Goal: Task Accomplishment & Management: Complete application form

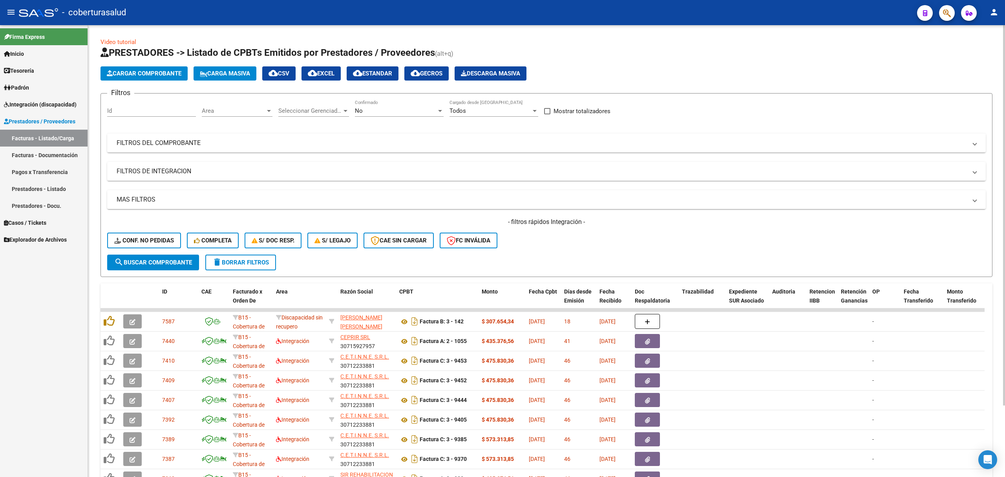
click at [143, 64] on app-list-header "PRESTADORES -> Listado de CPBTs Emitidos por Prestadores / Proveedores (alt+q) …" at bounding box center [547, 161] width 892 height 230
click at [143, 71] on span "Cargar Comprobante" at bounding box center [144, 73] width 75 height 7
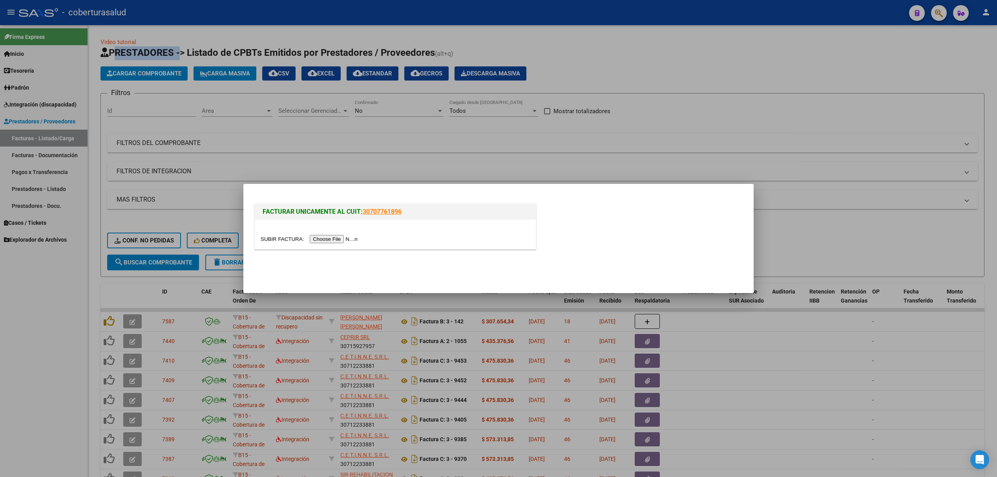
click at [322, 244] on div at bounding box center [395, 233] width 281 height 29
click at [322, 242] on input "file" at bounding box center [310, 239] width 99 height 8
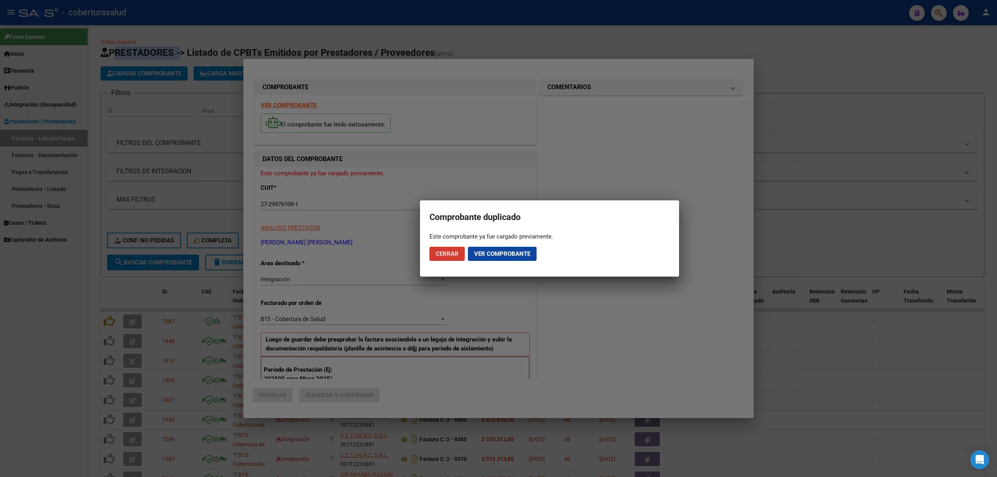
click at [506, 254] on span "Ver comprobante" at bounding box center [502, 253] width 56 height 7
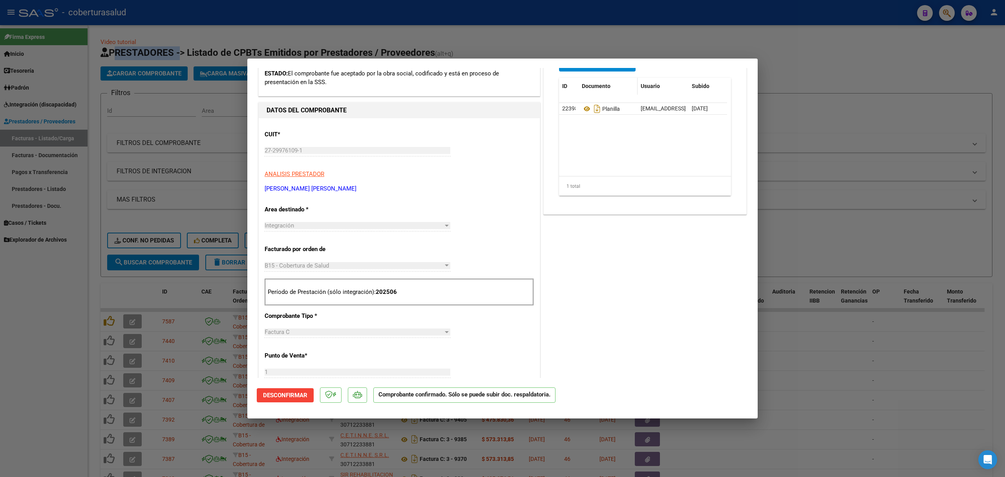
scroll to position [52, 0]
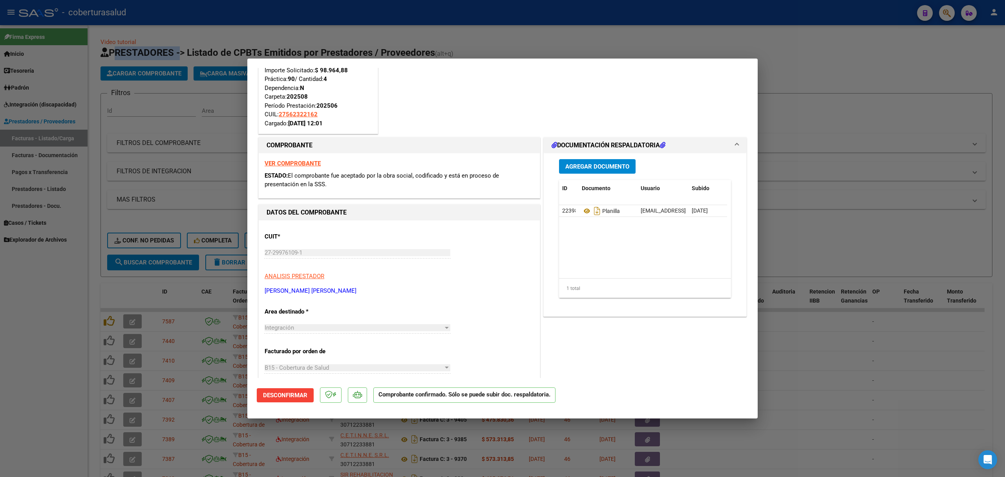
click at [613, 171] on button "Agregar Documento" at bounding box center [597, 166] width 77 height 15
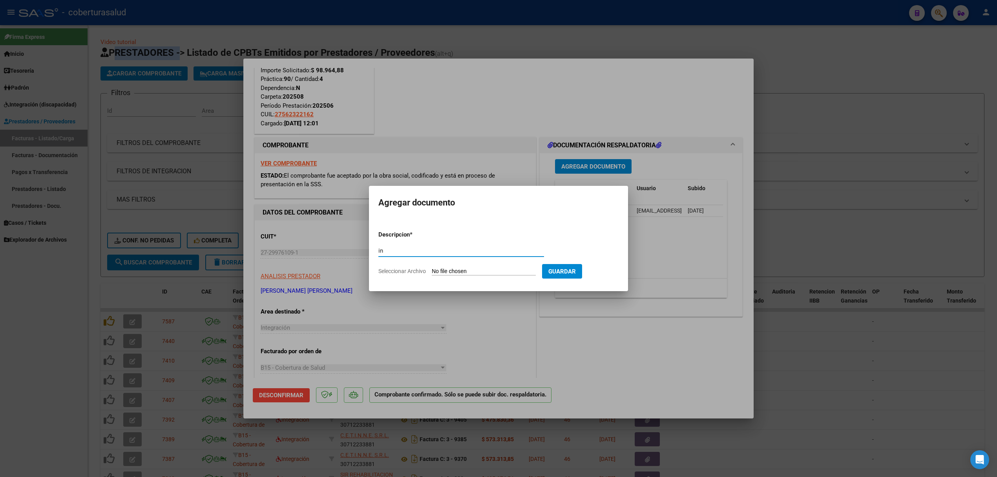
type input "i"
type input "INFORME"
click at [454, 269] on input "Seleccionar Archivo" at bounding box center [484, 271] width 104 height 7
click at [479, 274] on input "Seleccionar Archivo" at bounding box center [484, 271] width 104 height 7
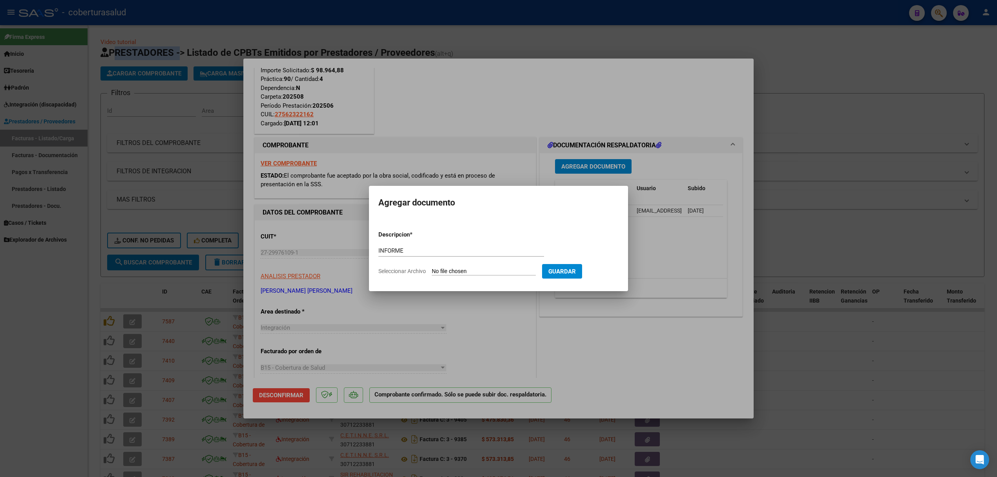
type input "C:\fakepath\INFORME SEMESTRAL. AGUERO JOSEFINA (1).pdf"
click at [603, 269] on span "Guardar" at bounding box center [603, 271] width 27 height 7
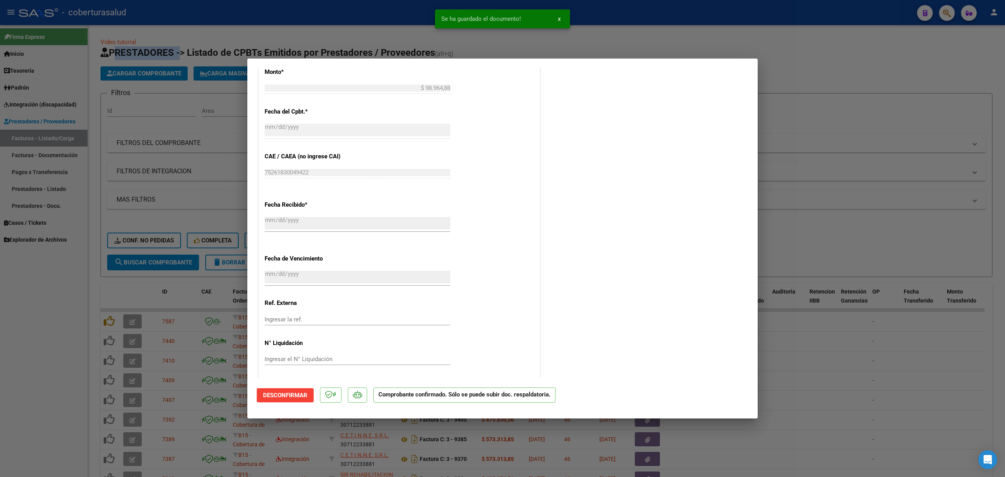
scroll to position [521, 0]
click at [115, 291] on div at bounding box center [502, 238] width 1005 height 477
type input "$ 0,00"
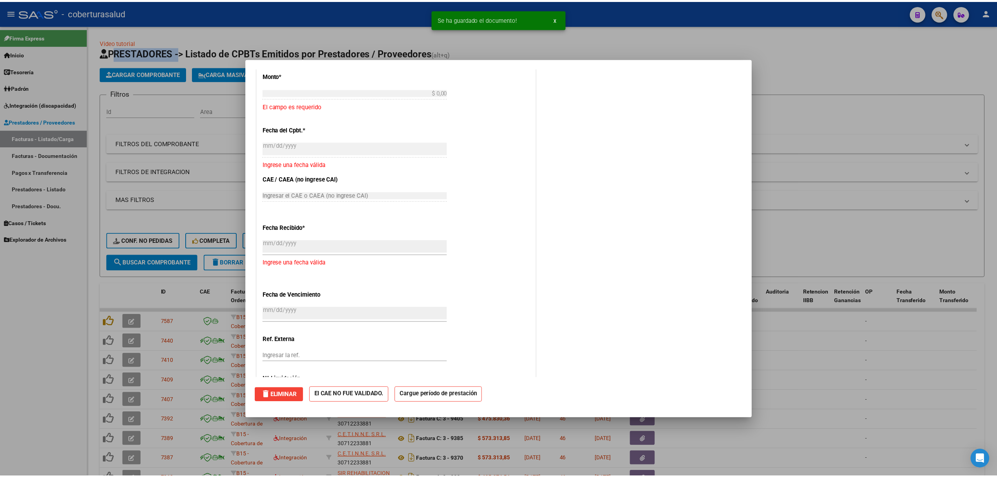
scroll to position [547, 0]
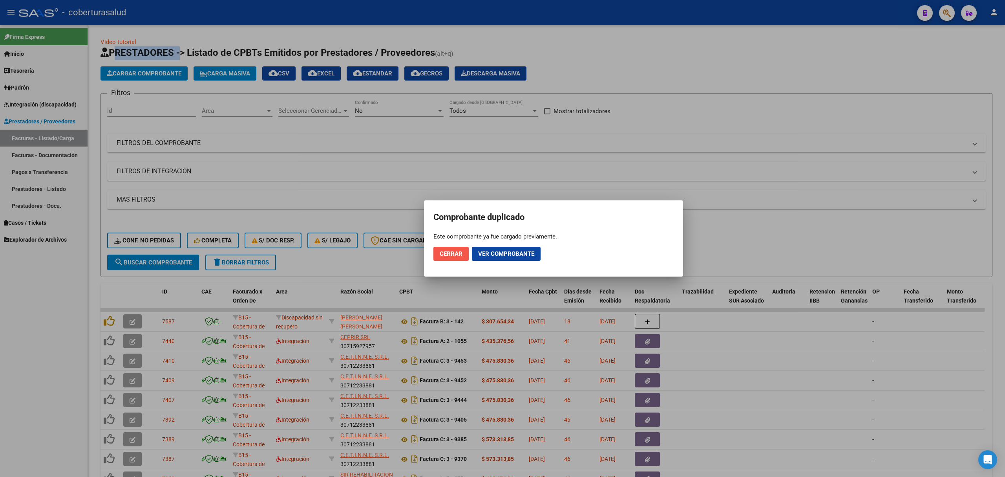
click at [444, 255] on span "Cerrar" at bounding box center [451, 253] width 23 height 7
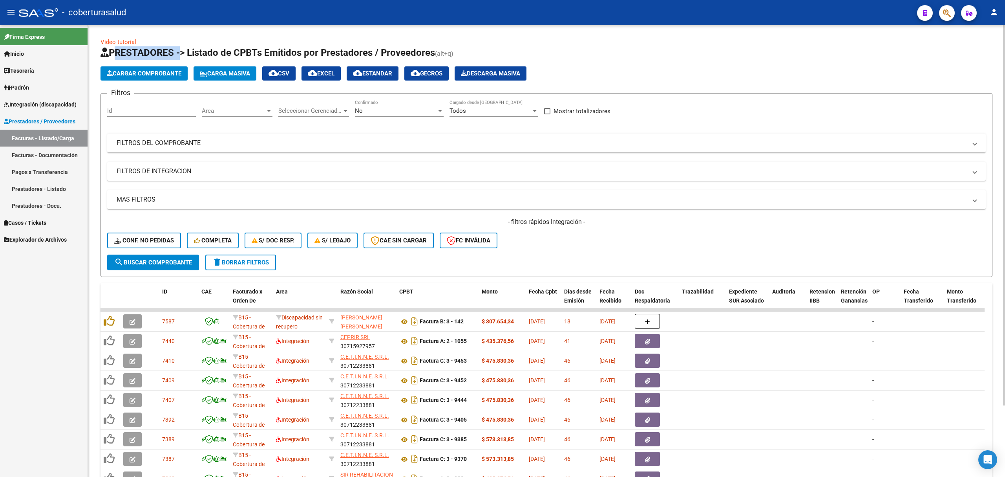
click at [391, 108] on div "No" at bounding box center [396, 110] width 82 height 7
click at [380, 78] on span "Todos" at bounding box center [399, 76] width 89 height 18
click at [378, 143] on mat-panel-title "FILTROS DEL COMPROBANTE" at bounding box center [542, 143] width 850 height 9
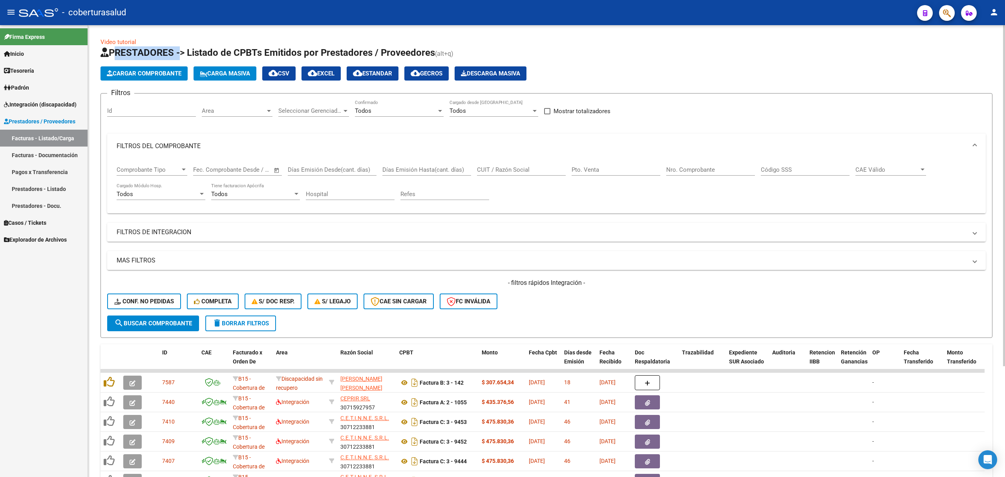
click at [510, 172] on input "CUIT / Razón Social" at bounding box center [521, 169] width 89 height 7
paste input "27299761091"
type input "27299761091"
click at [140, 325] on span "search Buscar Comprobante" at bounding box center [153, 323] width 78 height 7
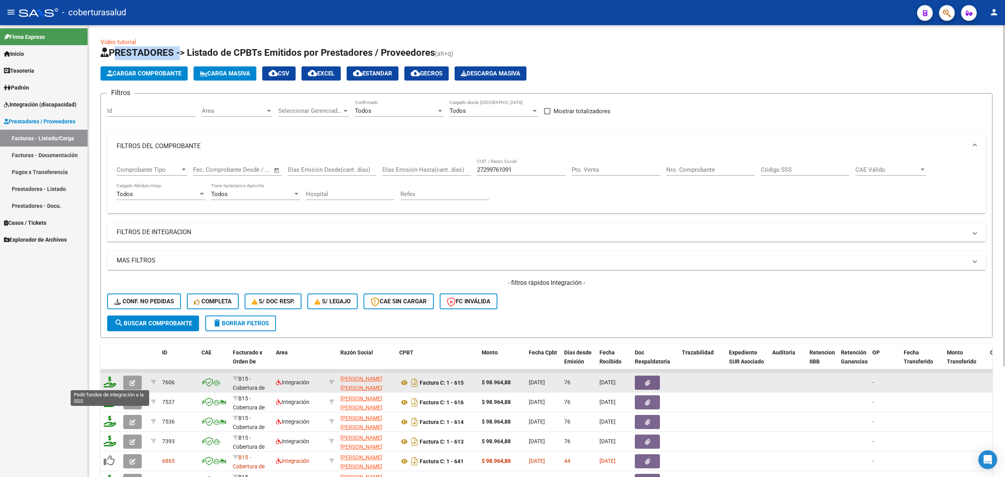
click at [110, 382] on icon at bounding box center [110, 381] width 13 height 11
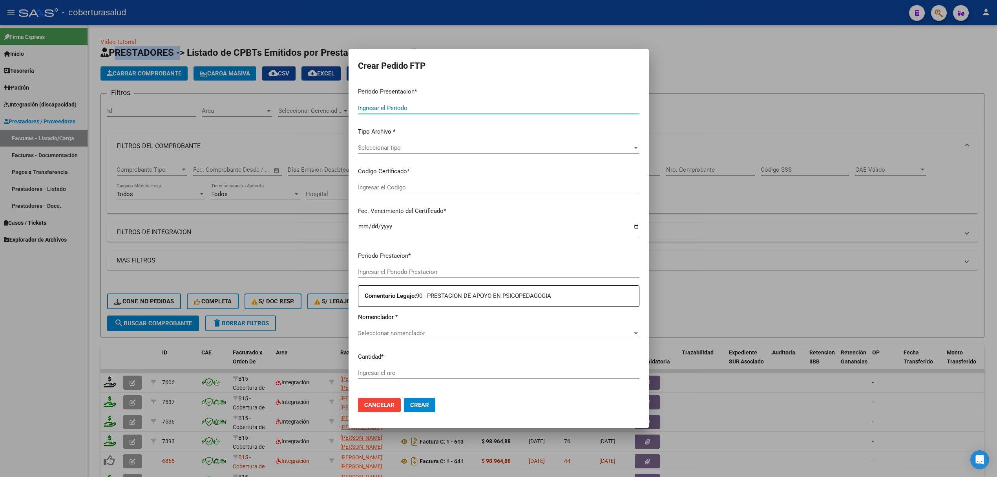
type input "202508"
type input "202506"
type input "$ 98.964,88"
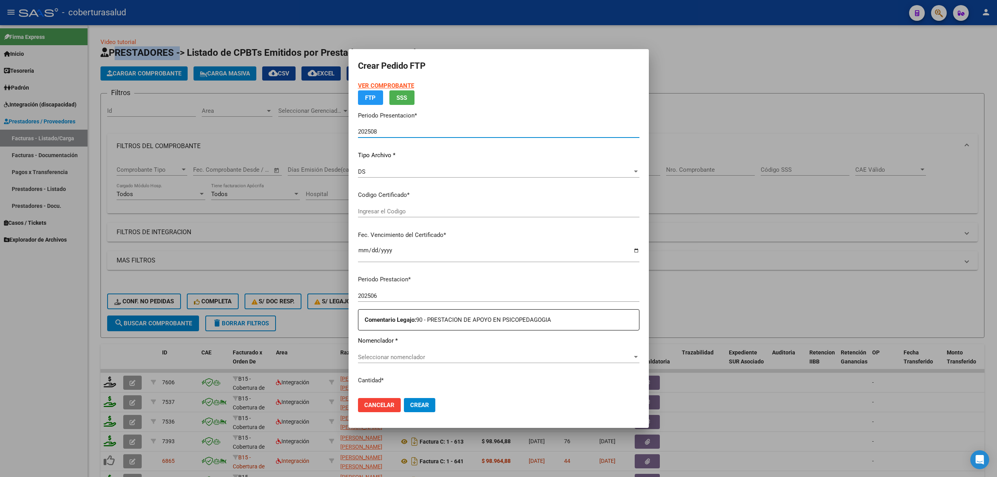
type input "ARG01000562322162022102720271027JUJ135"
type input "2027-10-27"
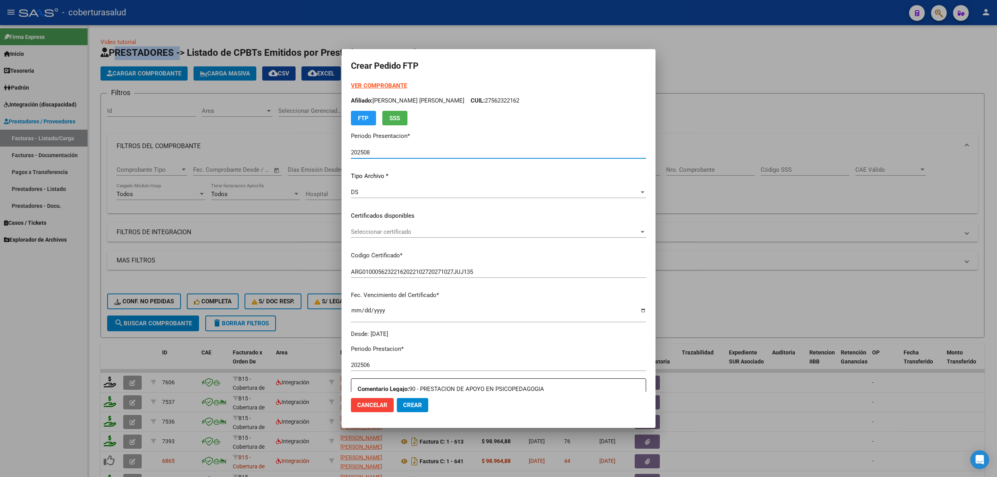
scroll to position [177, 0]
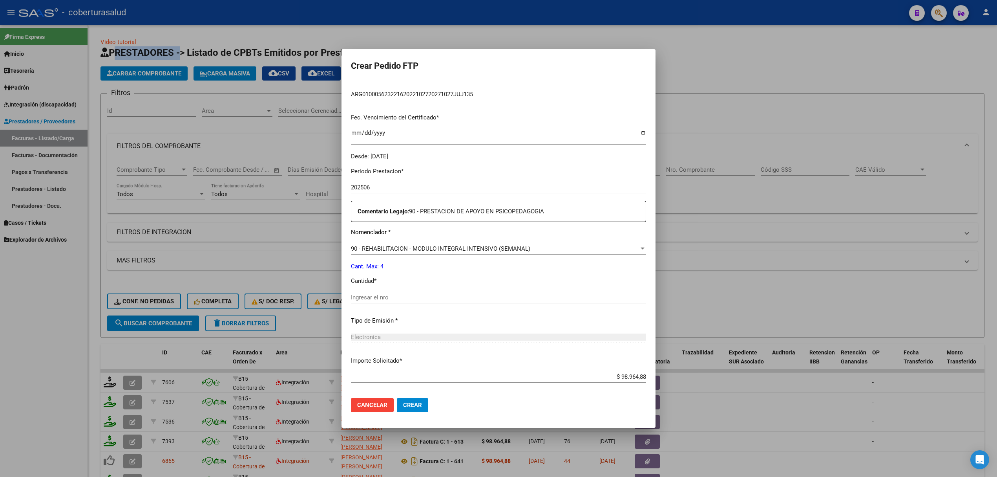
click at [380, 297] on input "Ingresar el nro" at bounding box center [498, 297] width 295 height 7
type input "4"
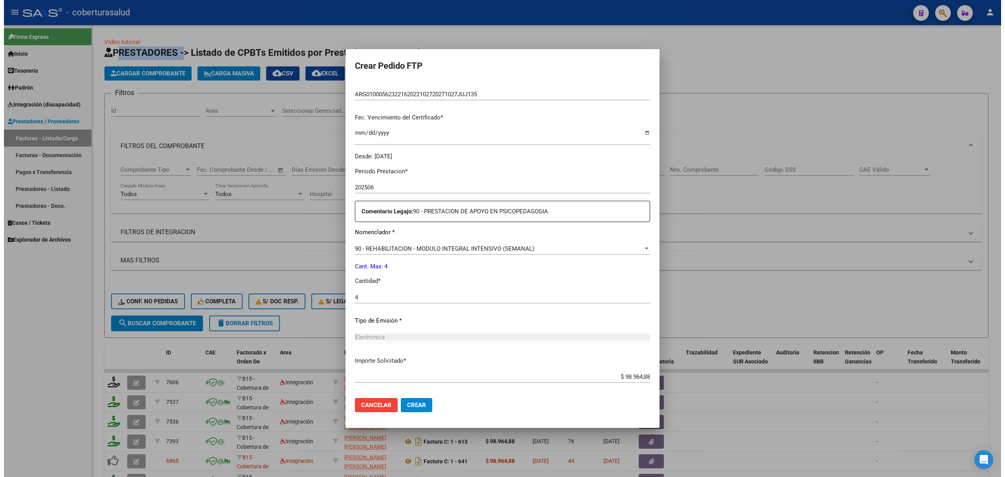
scroll to position [216, 0]
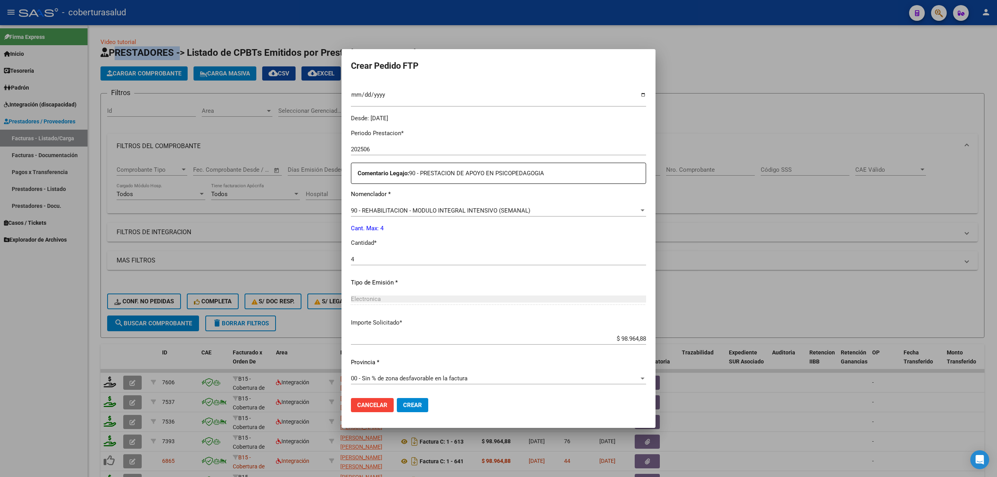
click at [413, 401] on span "Crear" at bounding box center [412, 404] width 19 height 7
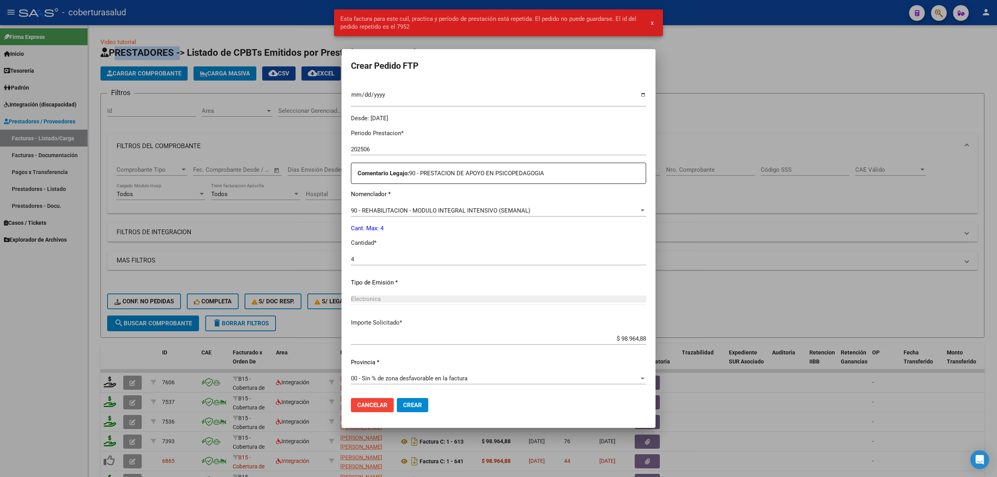
click at [276, 229] on div at bounding box center [498, 238] width 997 height 477
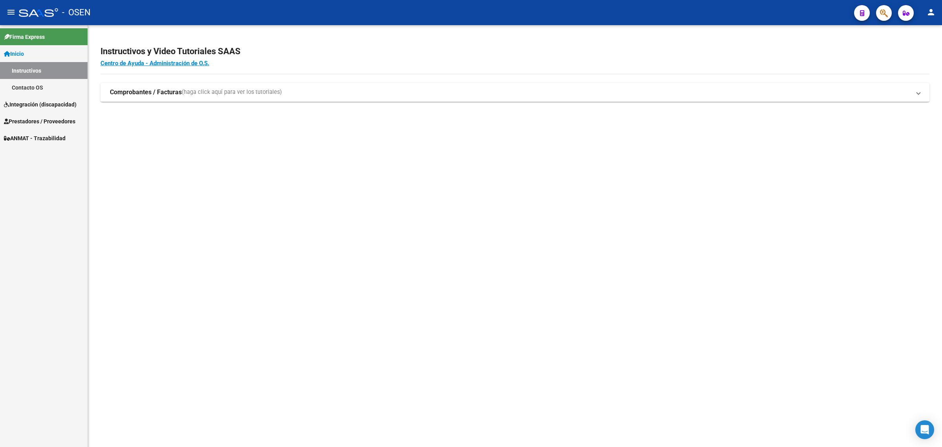
click at [42, 122] on span "Prestadores / Proveedores" at bounding box center [39, 121] width 71 height 9
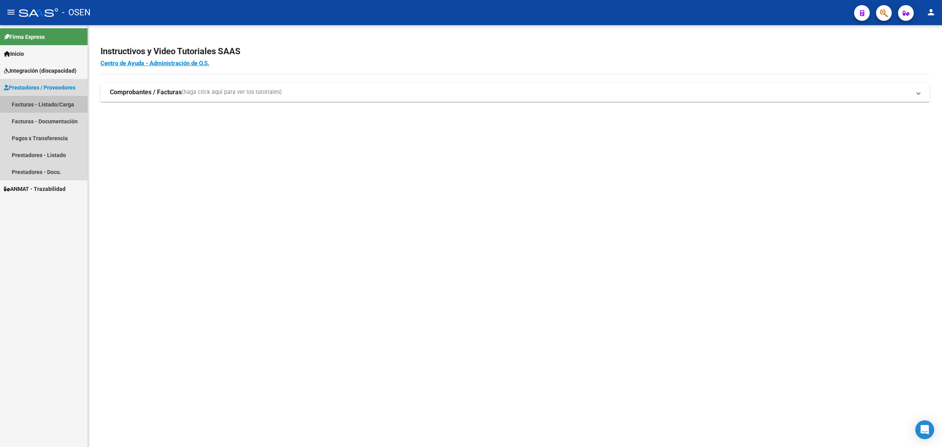
click at [45, 112] on link "Facturas - Listado/Carga" at bounding box center [44, 104] width 88 height 17
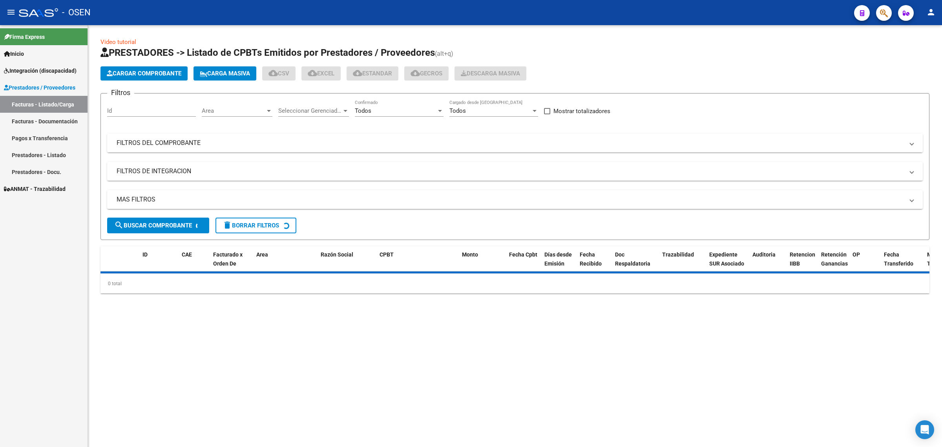
click at [296, 139] on mat-panel-title "FILTROS DEL COMPROBANTE" at bounding box center [511, 143] width 788 height 9
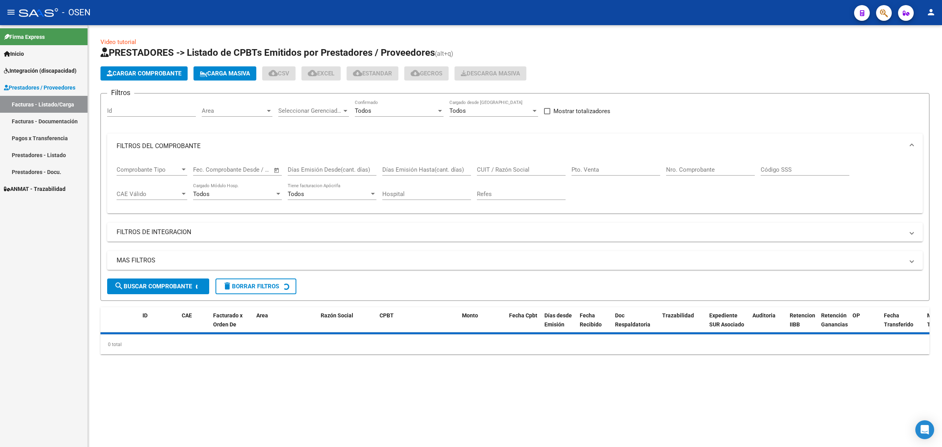
click at [505, 171] on input "CUIT / Razón Social" at bounding box center [521, 169] width 89 height 7
paste input "918089"
click at [503, 171] on input "918089" at bounding box center [521, 169] width 89 height 7
paste input "30658845426"
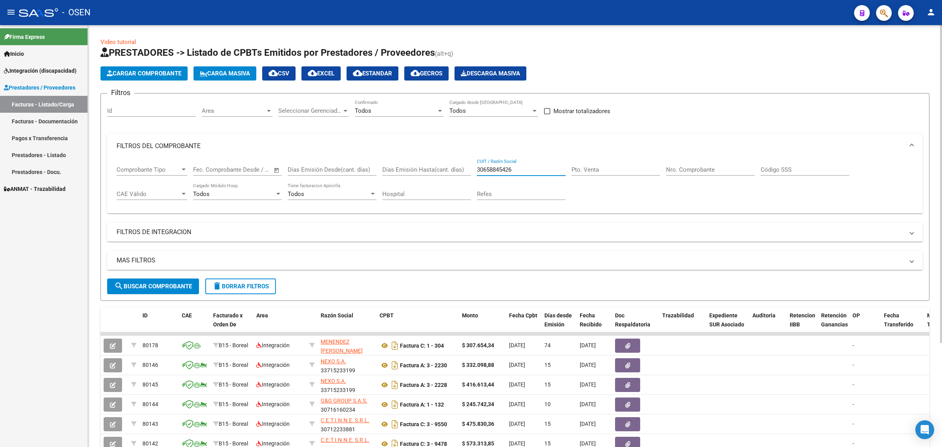
type input "30658845426"
click at [155, 286] on span "search Buscar Comprobante" at bounding box center [153, 286] width 78 height 7
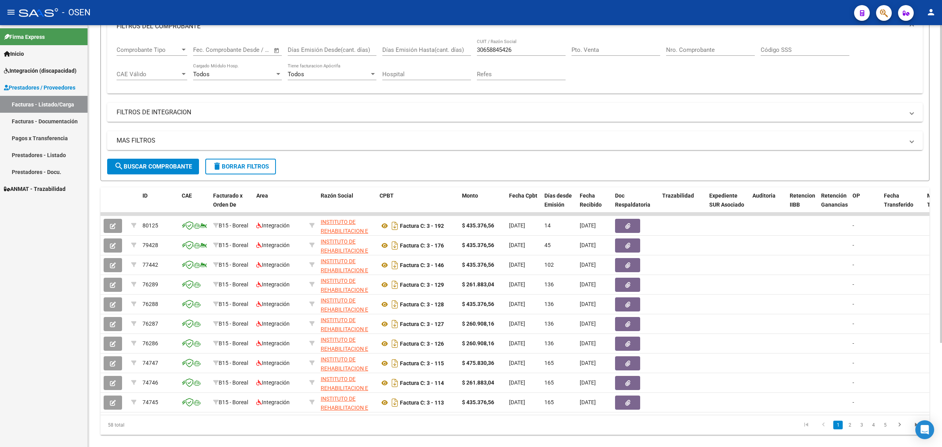
scroll to position [40, 0]
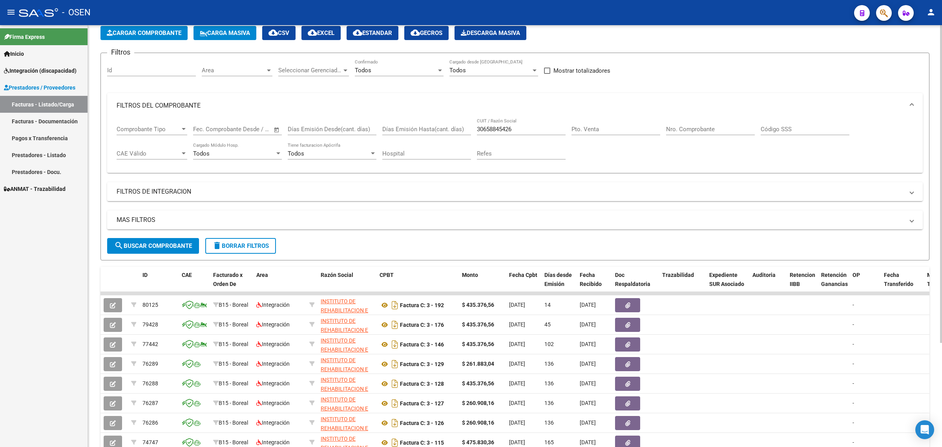
click at [684, 128] on input "Nro. Comprobante" at bounding box center [710, 129] width 89 height 7
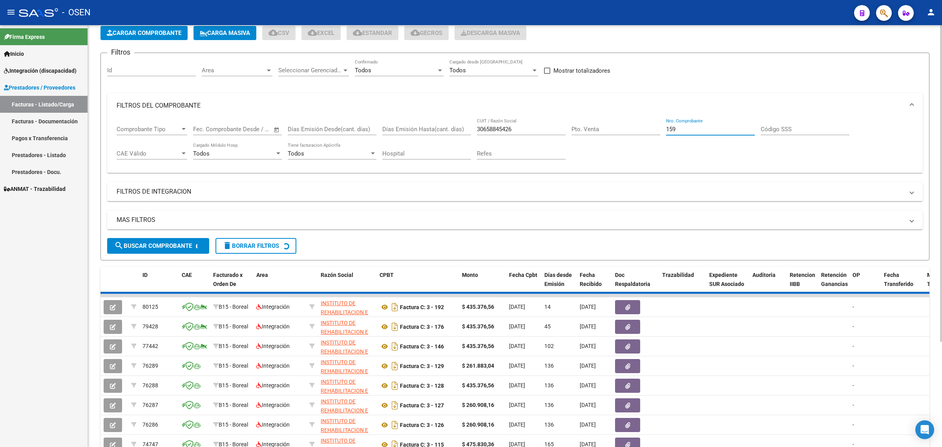
scroll to position [0, 0]
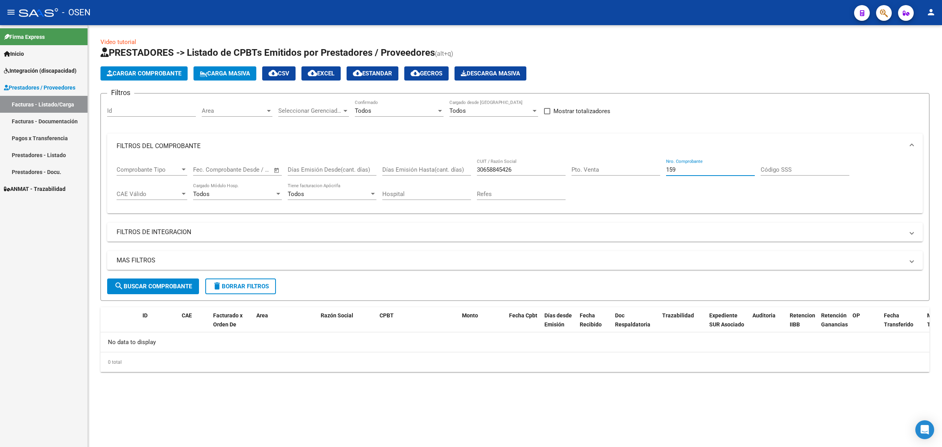
type input "159"
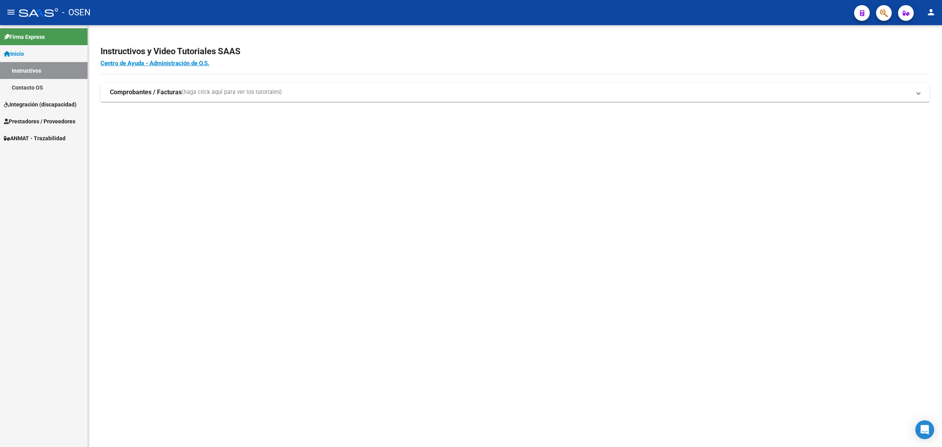
click at [55, 117] on span "Prestadores / Proveedores" at bounding box center [39, 121] width 71 height 9
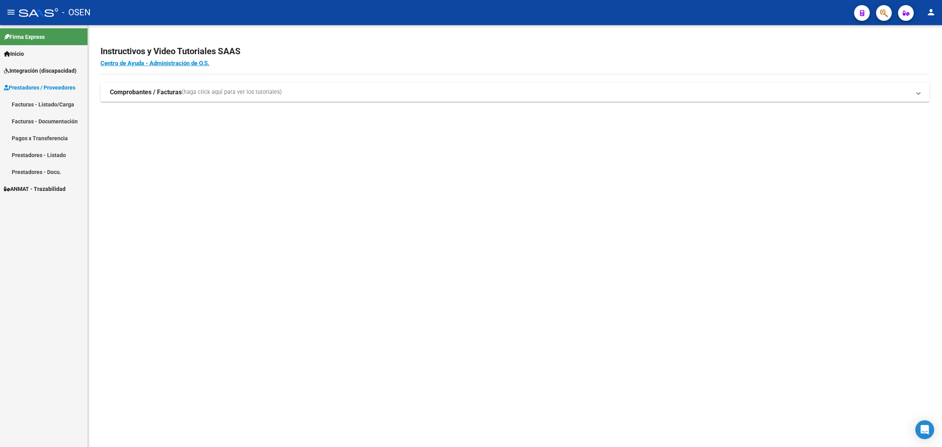
click at [51, 96] on link "Prestadores / Proveedores" at bounding box center [44, 87] width 88 height 17
click at [44, 73] on span "Integración (discapacidad)" at bounding box center [40, 70] width 73 height 9
click at [32, 188] on span "Prestadores / Proveedores" at bounding box center [39, 189] width 71 height 9
click at [56, 99] on link "Facturas - Listado/Carga" at bounding box center [44, 104] width 88 height 17
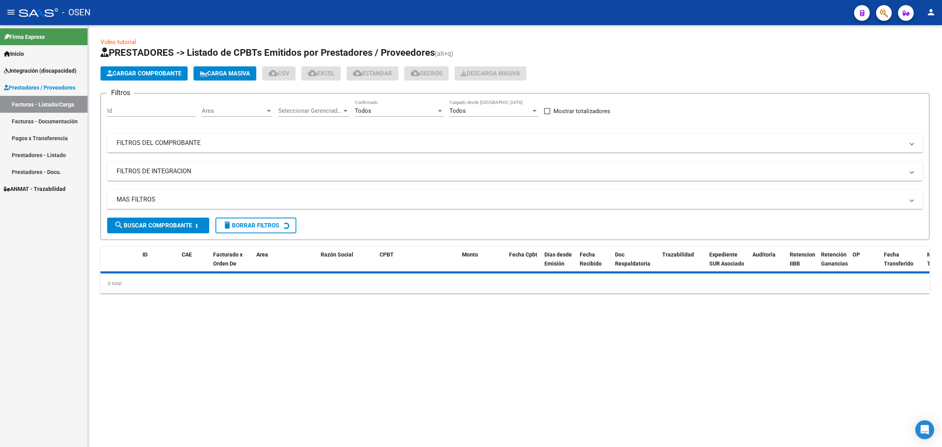
click at [132, 67] on button "Cargar Comprobante" at bounding box center [144, 73] width 87 height 14
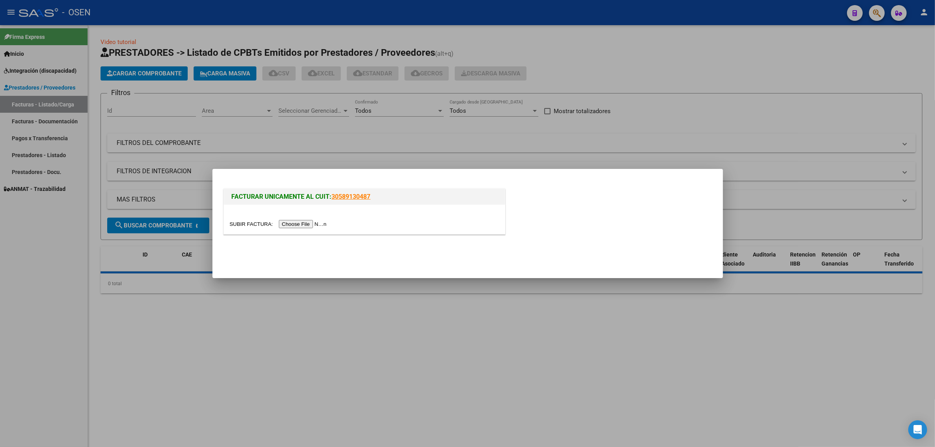
click at [291, 224] on input "file" at bounding box center [279, 224] width 99 height 8
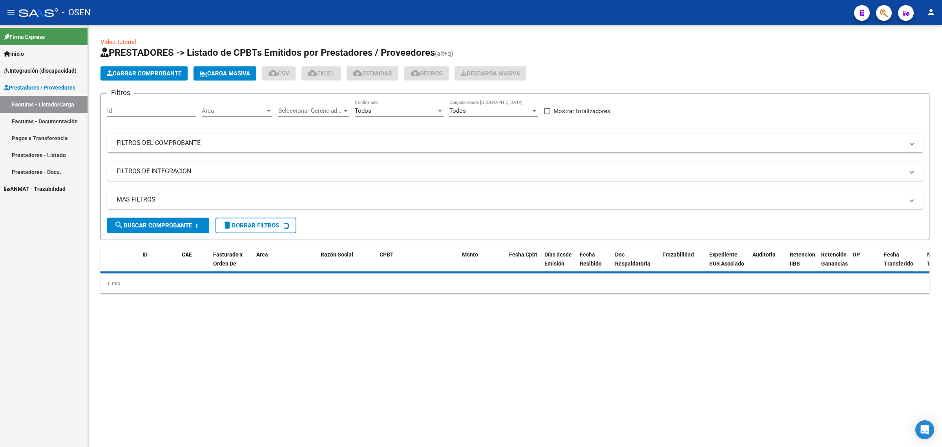
click at [161, 77] on button "Cargar Comprobante" at bounding box center [144, 73] width 87 height 14
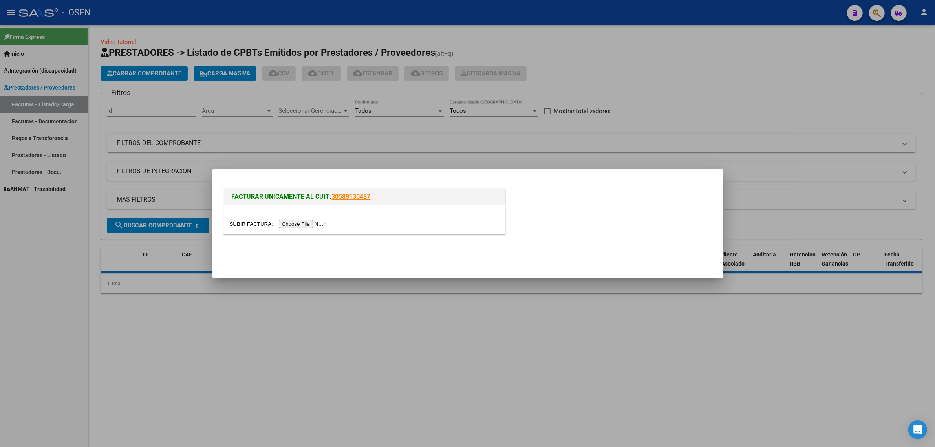
click at [296, 221] on input "file" at bounding box center [279, 224] width 99 height 8
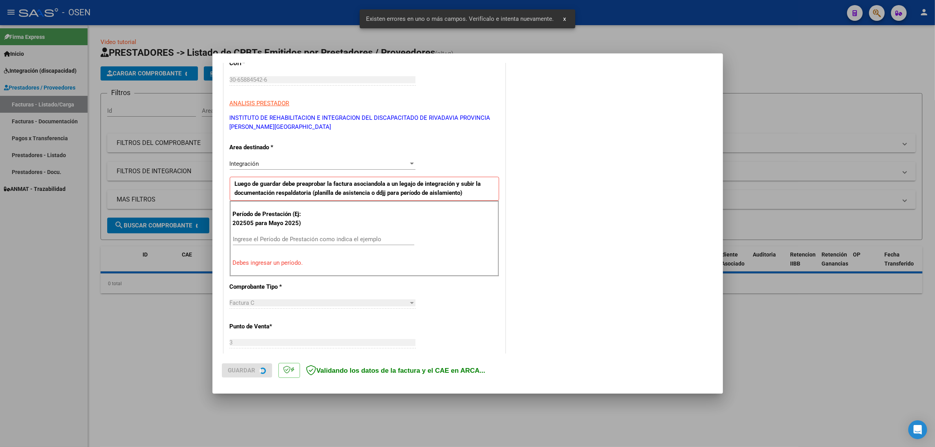
scroll to position [114, 0]
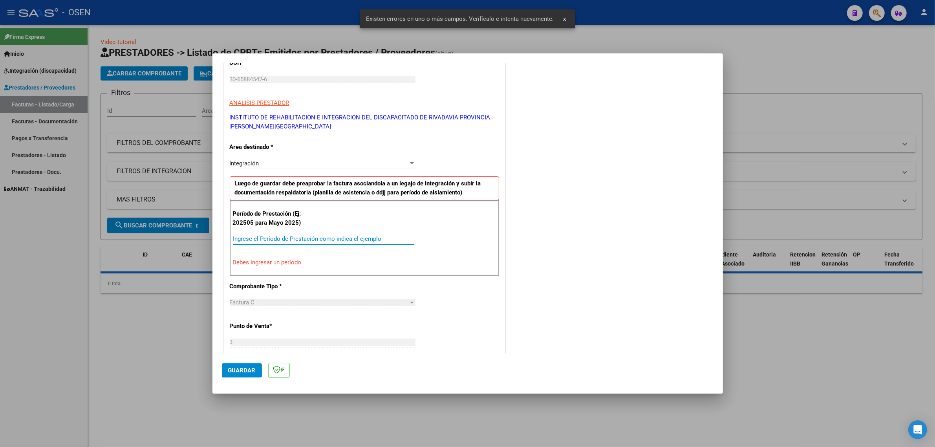
click at [274, 240] on input "Ingrese el Período de Prestación como indica el ejemplo" at bounding box center [323, 238] width 181 height 7
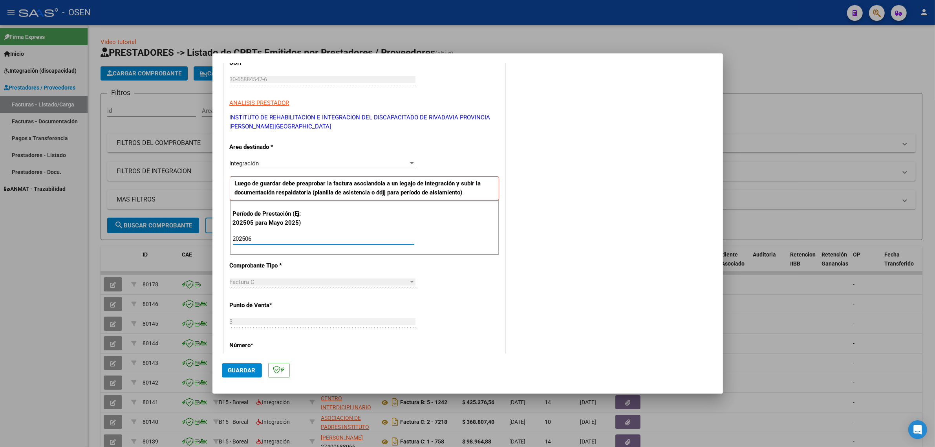
type input "202506"
click at [241, 370] on span "Guardar" at bounding box center [241, 370] width 27 height 7
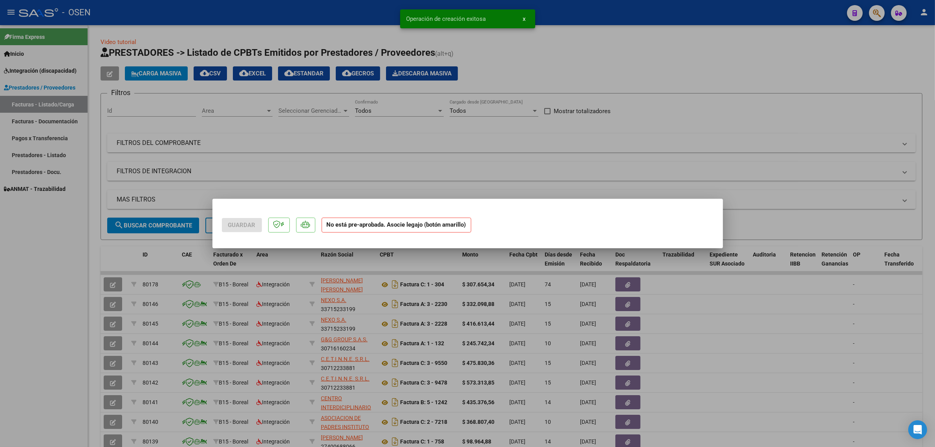
scroll to position [0, 0]
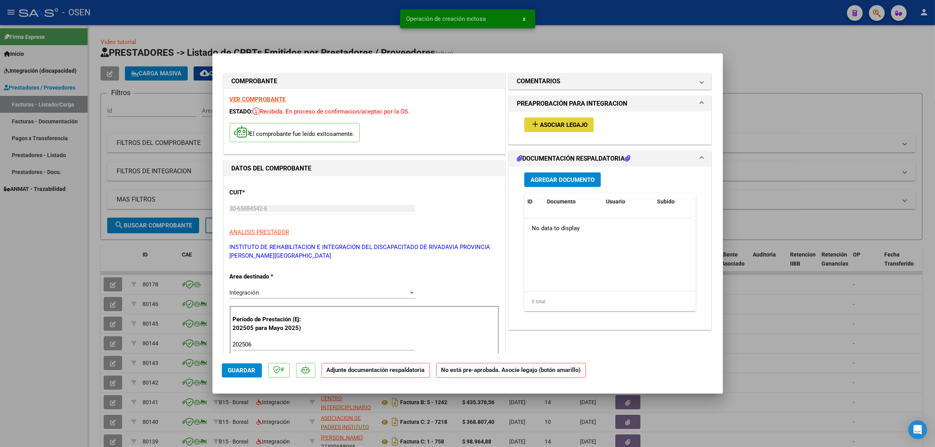
click at [558, 126] on span "Asociar Legajo" at bounding box center [564, 124] width 48 height 7
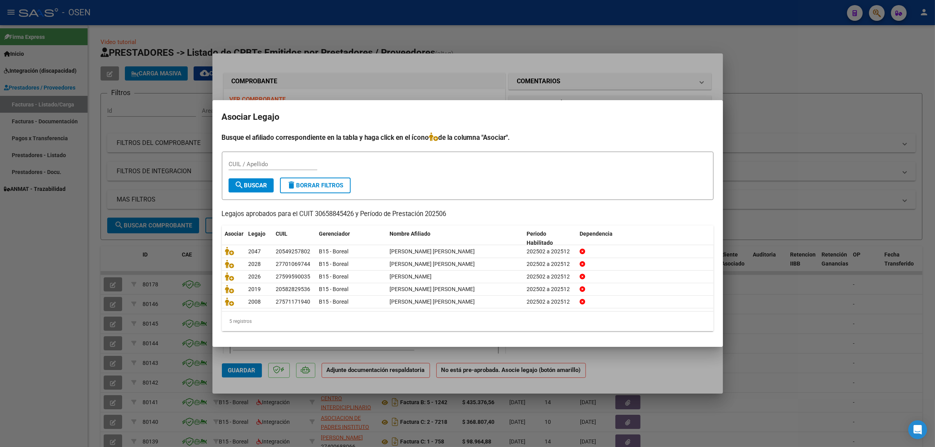
click at [260, 166] on input "CUIL / Apellido" at bounding box center [273, 164] width 89 height 7
paste input "20582829536"
type input "20582829536"
click at [247, 183] on span "search Buscar" at bounding box center [251, 185] width 33 height 7
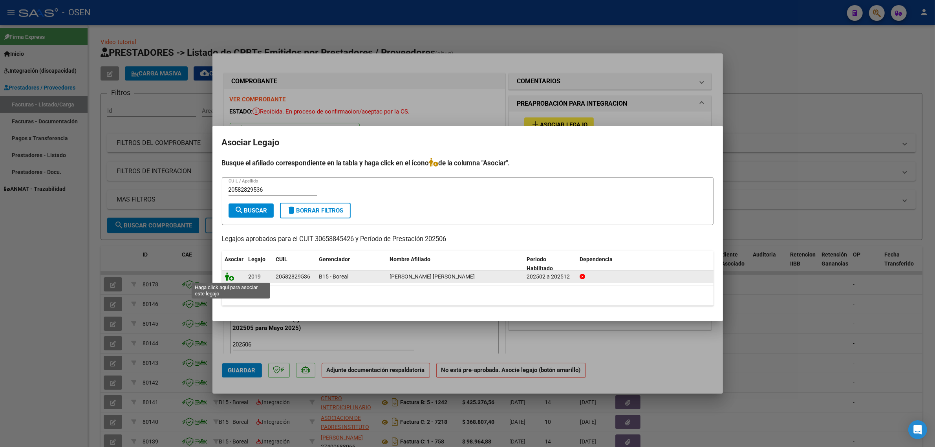
click at [231, 278] on icon at bounding box center [229, 276] width 9 height 9
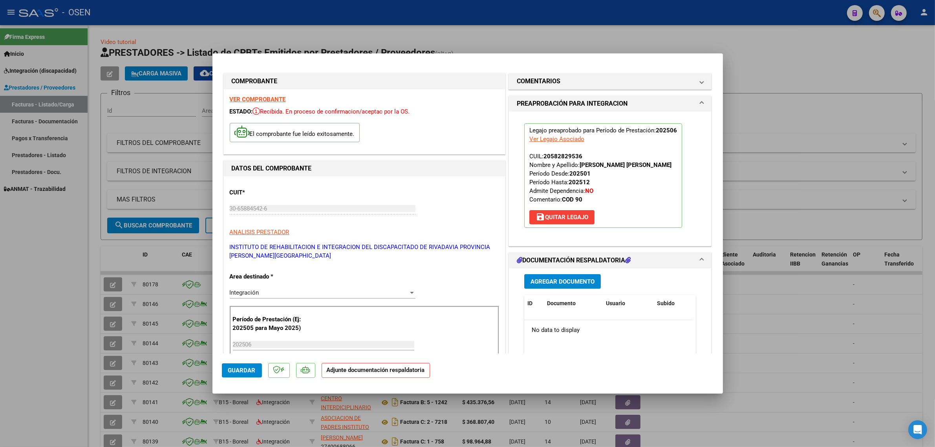
click at [545, 285] on button "Agregar Documento" at bounding box center [562, 281] width 77 height 15
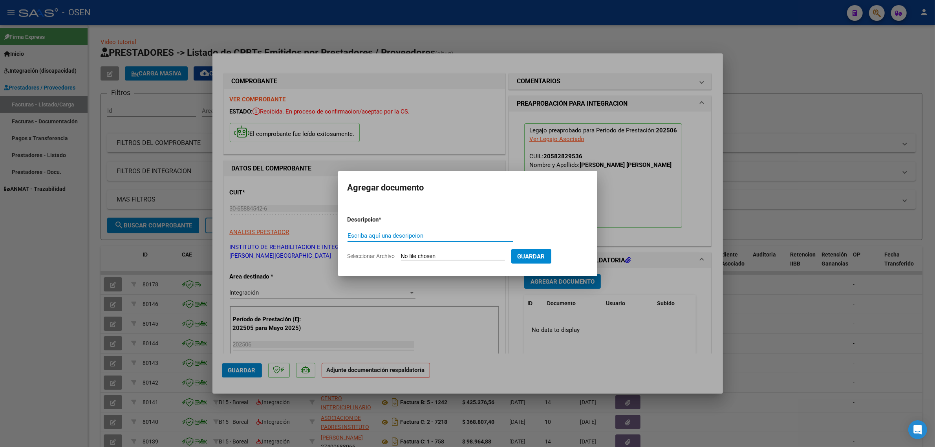
type input "n"
type input "INFORME"
click at [416, 250] on form "Descripcion * INFORME Escriba aquí una descripcion Seleccionar Archivo Guardar" at bounding box center [467, 237] width 240 height 57
click at [418, 254] on input "Seleccionar Archivo" at bounding box center [453, 256] width 104 height 7
type input "C:\fakepath\140875-4-Informe_de_evolucion_semestral.pdf"
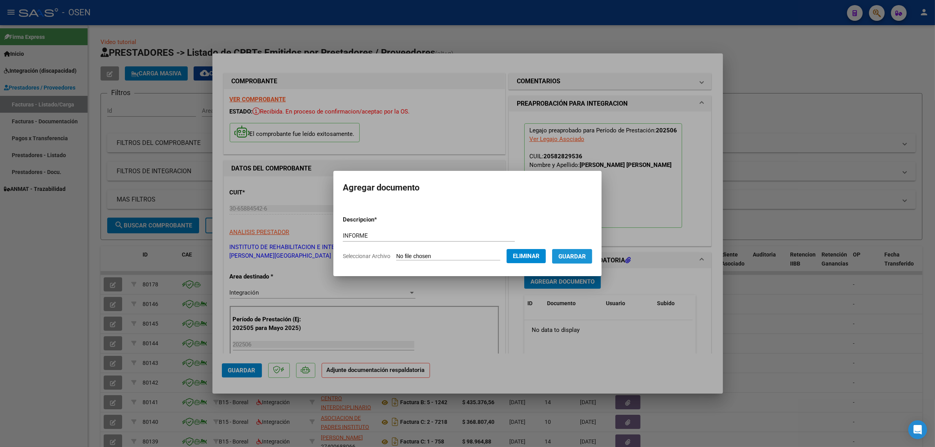
click at [578, 262] on button "Guardar" at bounding box center [572, 256] width 40 height 15
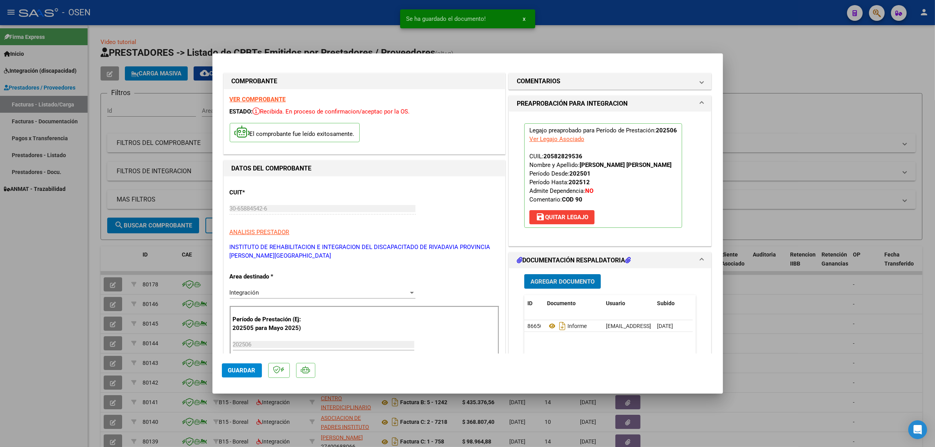
click at [566, 285] on span "Agregar Documento" at bounding box center [562, 281] width 64 height 7
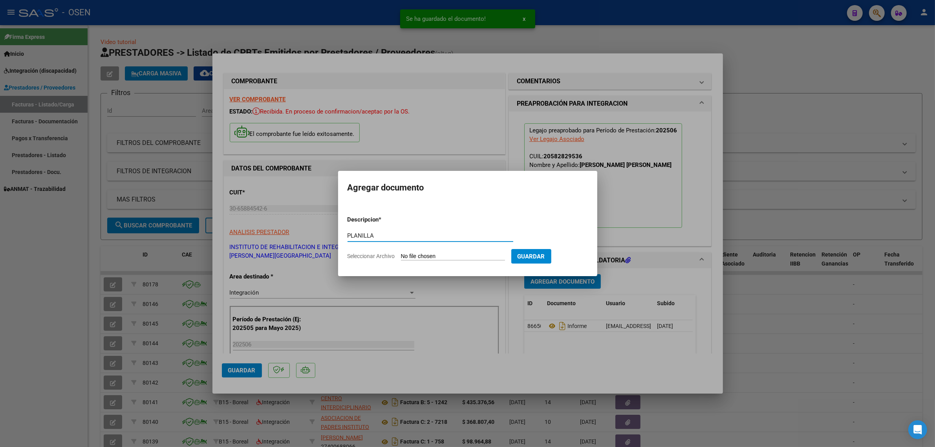
type input "PLANILLA"
click at [446, 257] on input "Seleccionar Archivo" at bounding box center [453, 256] width 104 height 7
type input "C:\fakepath\140875-3-Planilla_de_Asistencia.pdf"
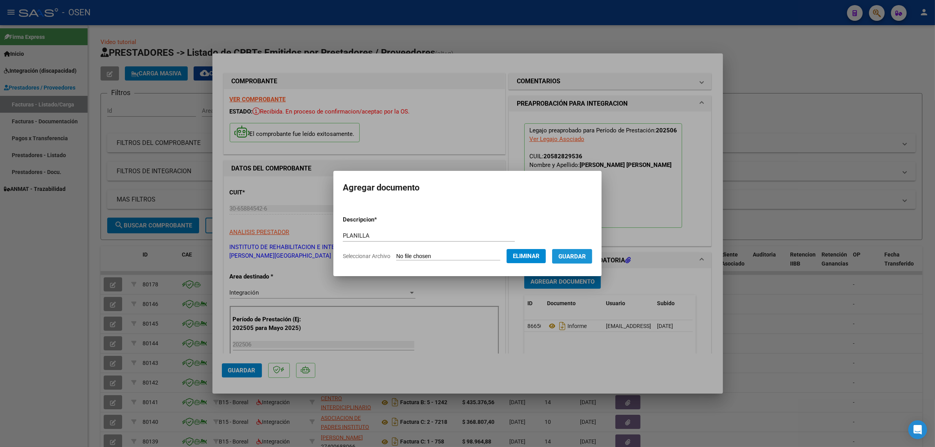
click at [585, 257] on span "Guardar" at bounding box center [571, 256] width 27 height 7
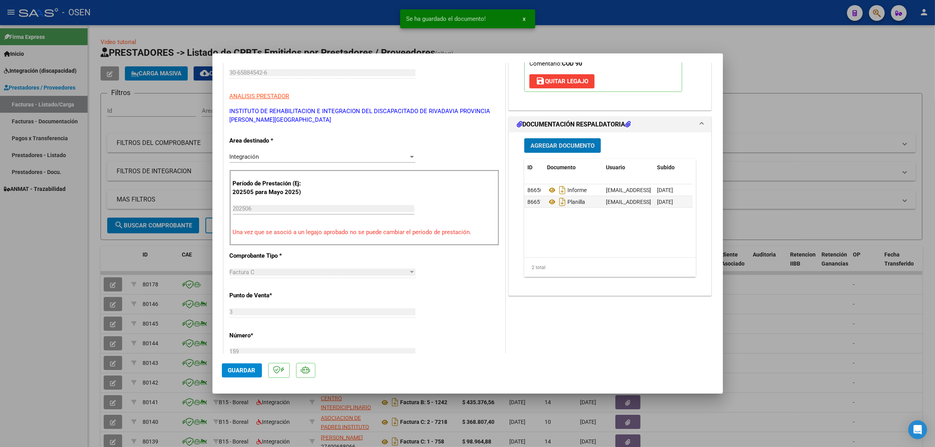
scroll to position [147, 0]
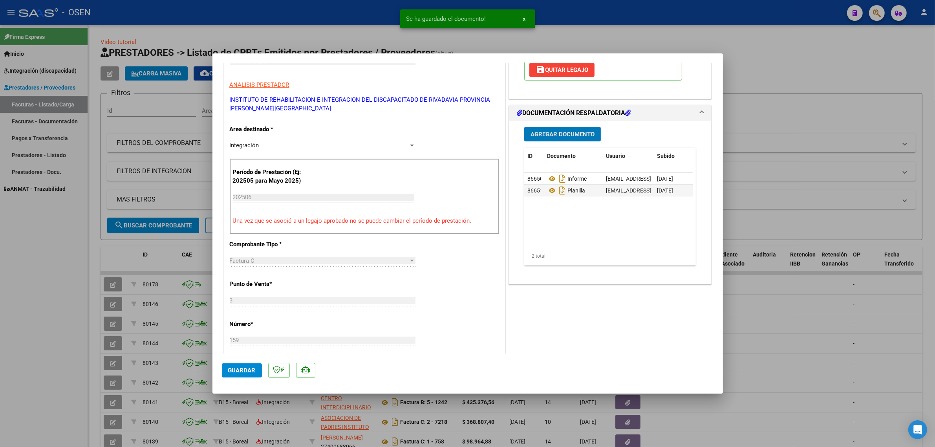
click at [250, 374] on button "Guardar" at bounding box center [242, 370] width 40 height 14
click at [58, 261] on div at bounding box center [467, 223] width 935 height 447
type input "$ 0,00"
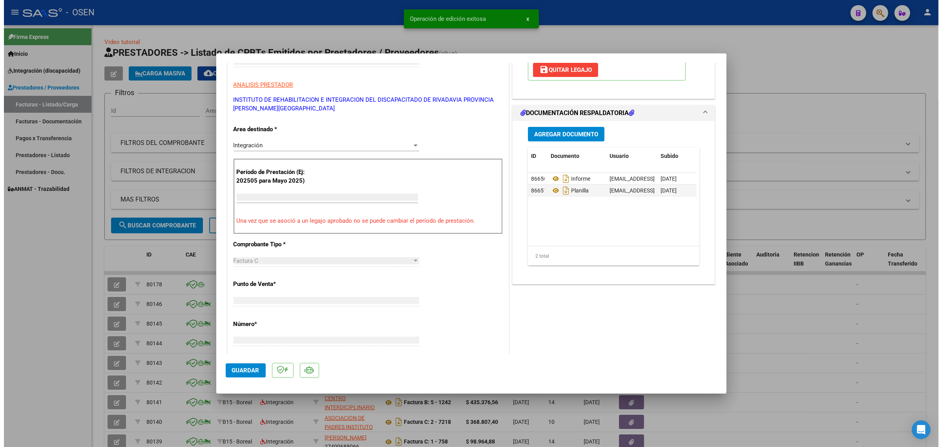
scroll to position [123, 0]
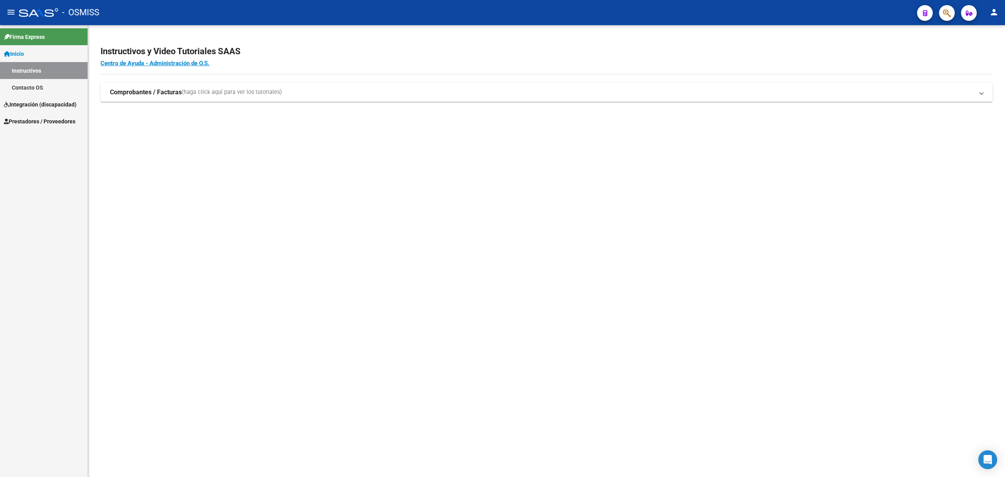
click at [50, 118] on span "Prestadores / Proveedores" at bounding box center [39, 121] width 71 height 9
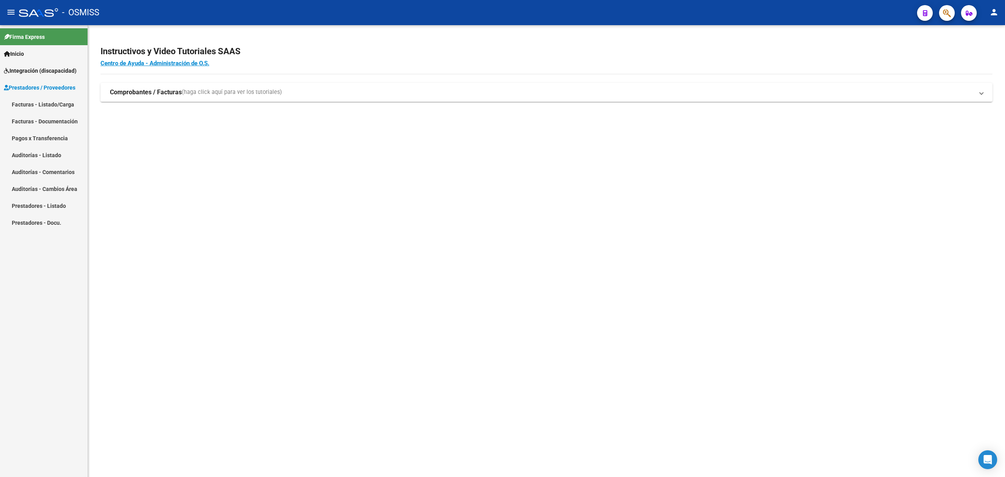
click at [53, 137] on mat-nav-list "Facturas - Listado/Carga Facturas - Documentación Pagos x Transferencia Auditor…" at bounding box center [44, 163] width 88 height 135
click at [58, 99] on link "Facturas - Listado/Carga" at bounding box center [44, 104] width 88 height 17
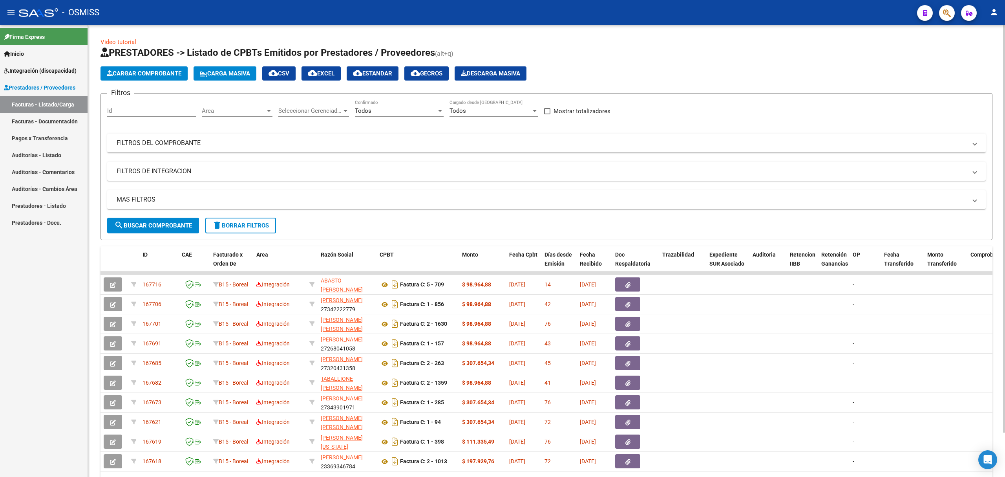
click at [166, 73] on span "Cargar Comprobante" at bounding box center [144, 73] width 75 height 7
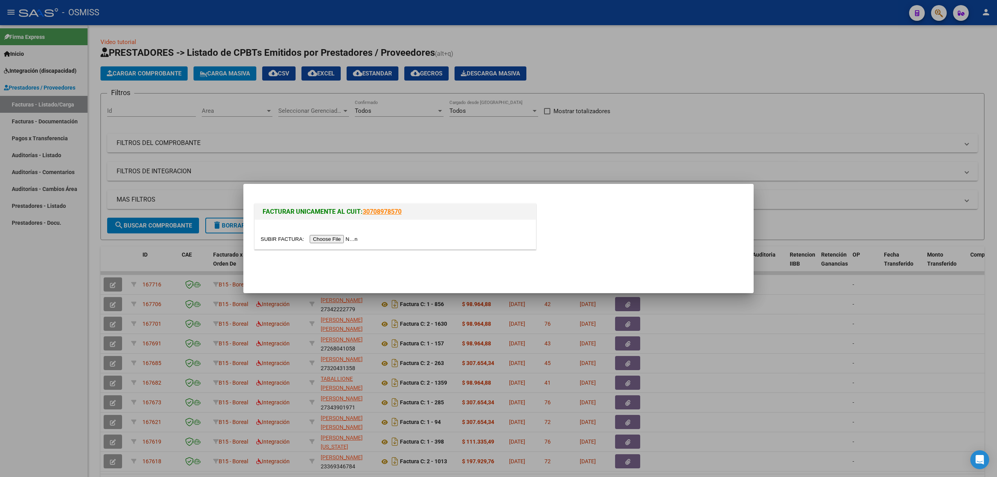
click at [340, 241] on input "file" at bounding box center [310, 239] width 99 height 8
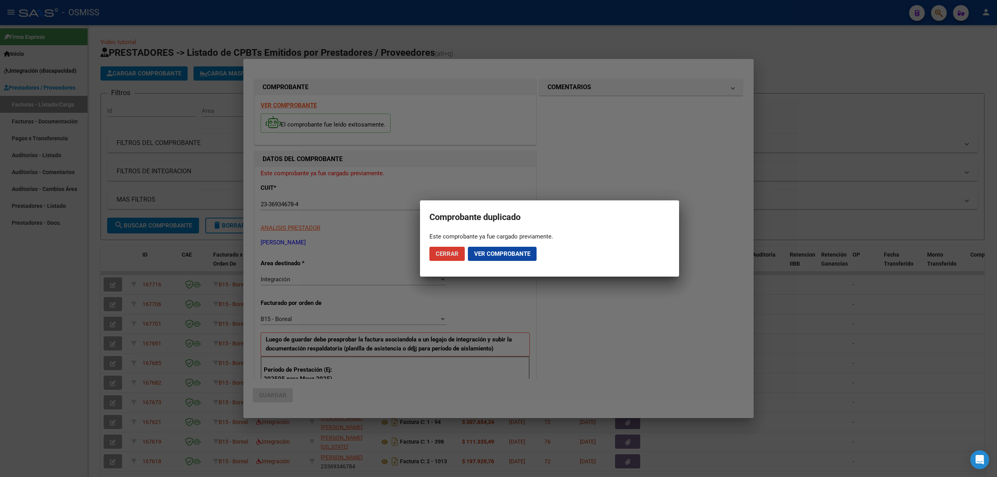
click at [484, 255] on span "Ver comprobante" at bounding box center [502, 253] width 56 height 7
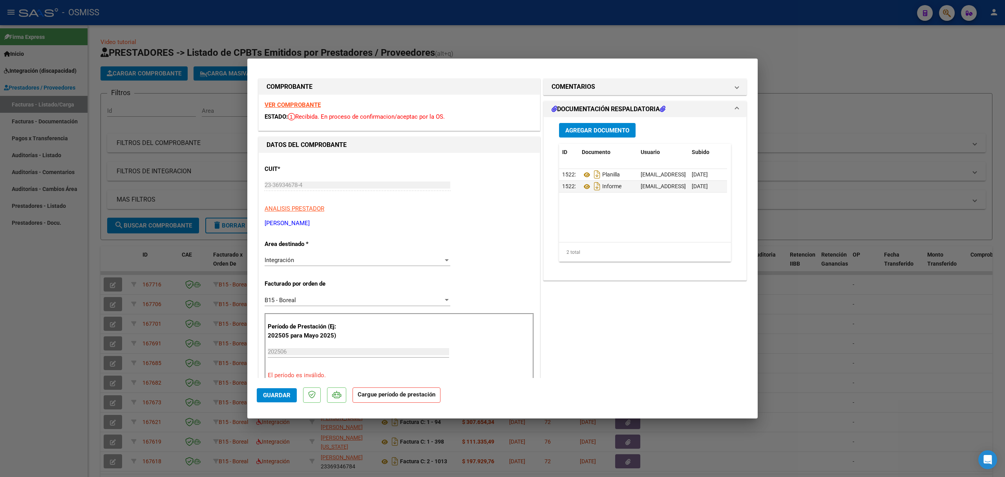
click at [170, 183] on div at bounding box center [502, 238] width 1005 height 477
type input "$ 0,00"
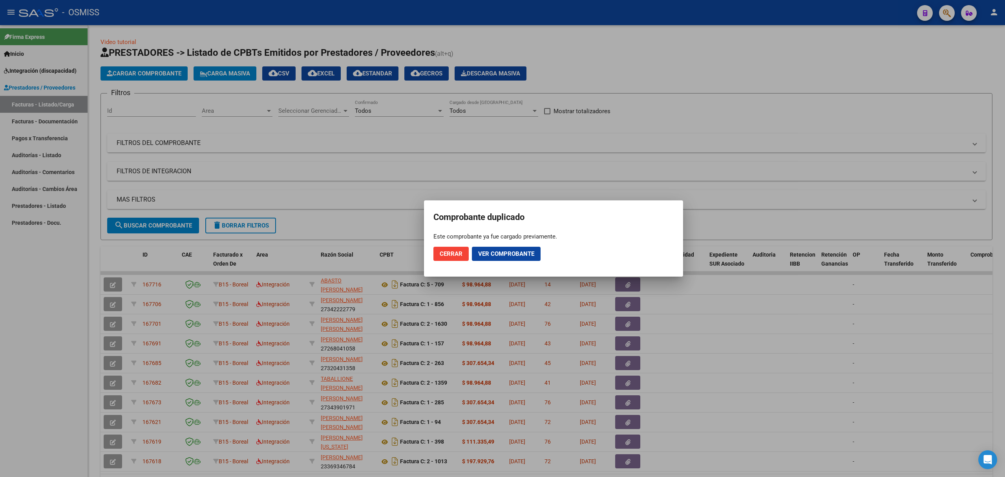
click at [503, 256] on span "Ver comprobante" at bounding box center [506, 253] width 56 height 7
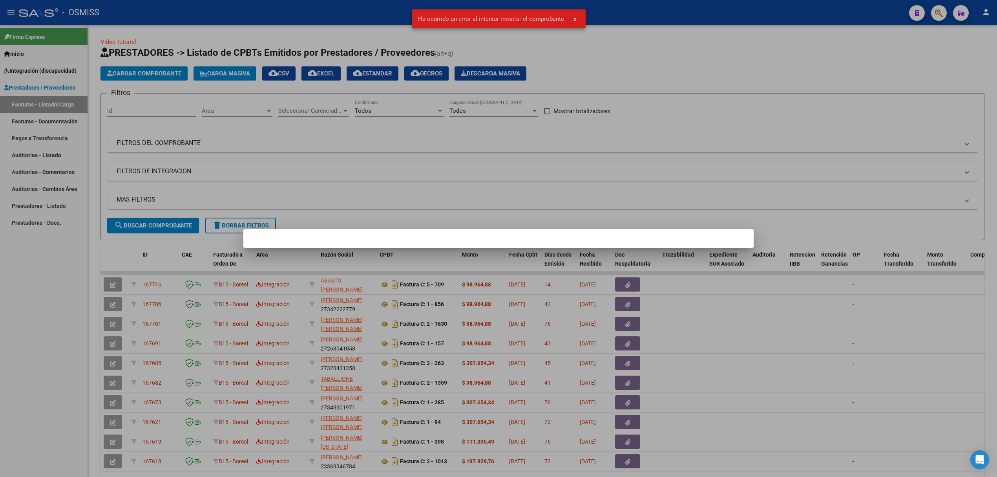
click at [281, 164] on div at bounding box center [498, 238] width 997 height 477
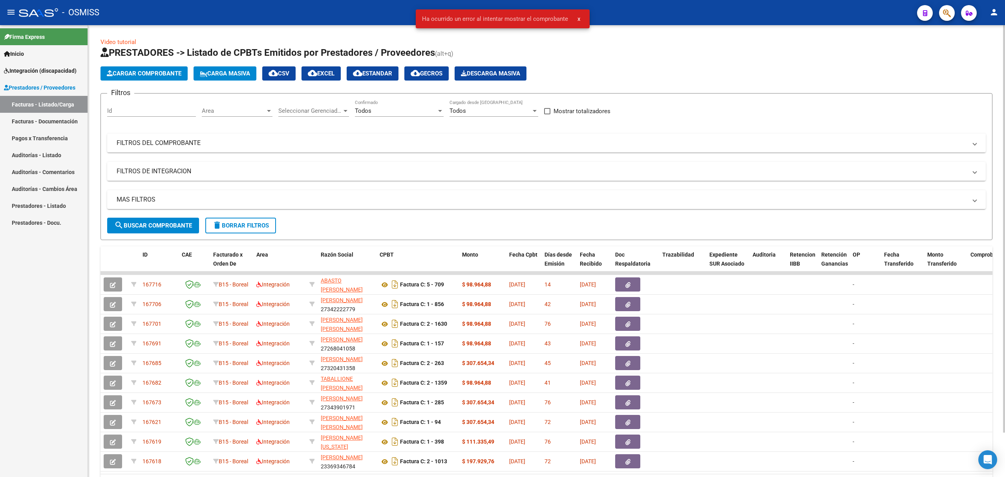
click at [104, 72] on button "Cargar Comprobante" at bounding box center [144, 73] width 87 height 14
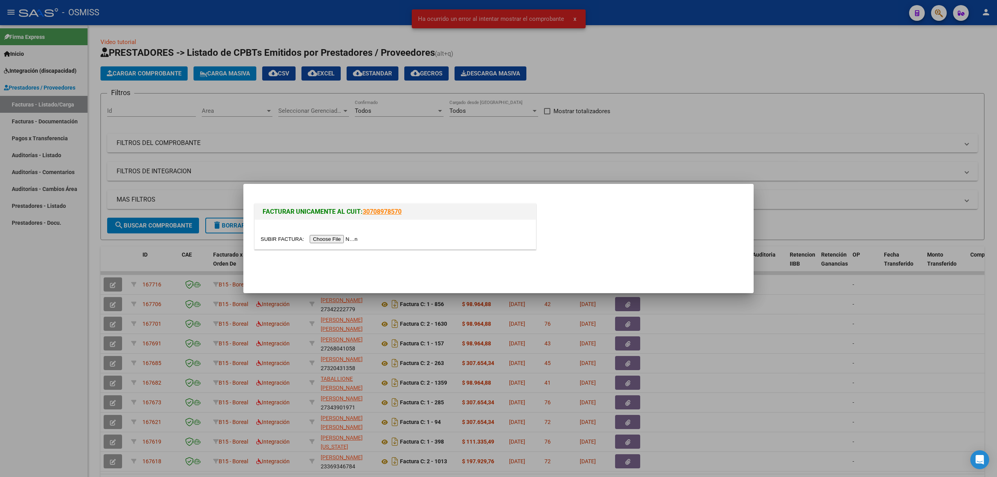
click at [318, 239] on input "file" at bounding box center [310, 239] width 99 height 8
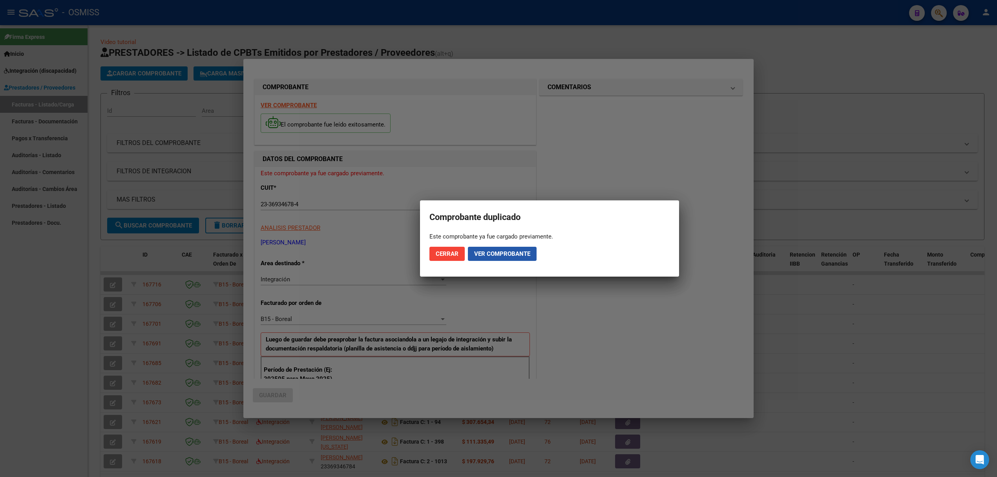
click at [497, 254] on span "Ver comprobante" at bounding box center [502, 253] width 56 height 7
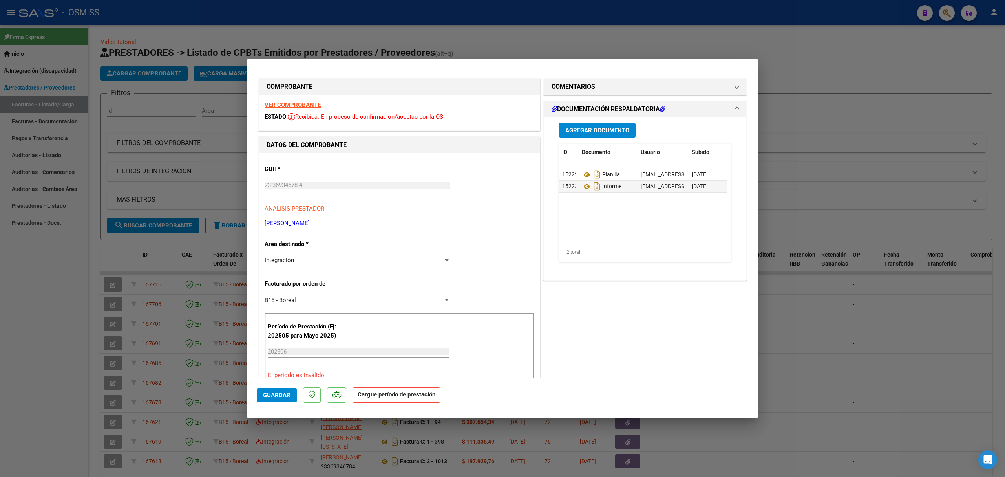
click at [137, 236] on div at bounding box center [502, 238] width 1005 height 477
type input "$ 0,00"
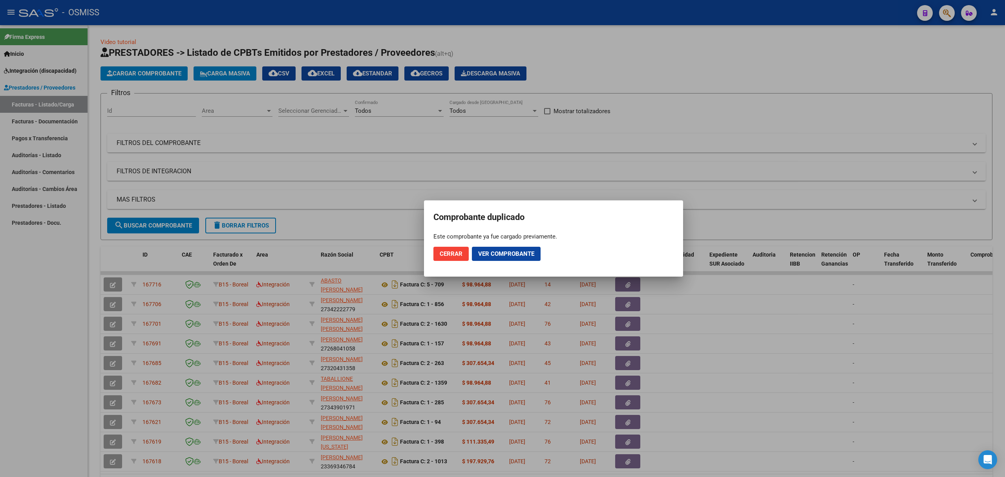
click at [273, 175] on div at bounding box center [502, 238] width 1005 height 477
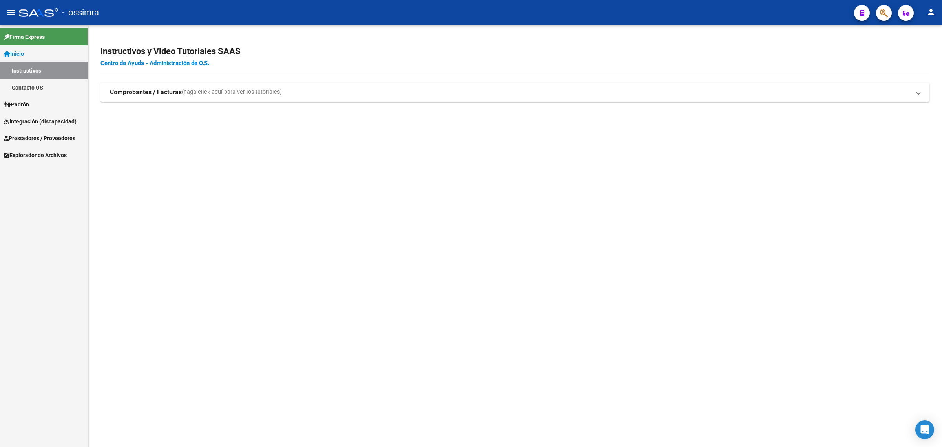
click at [60, 124] on span "Integración (discapacidad)" at bounding box center [40, 121] width 73 height 9
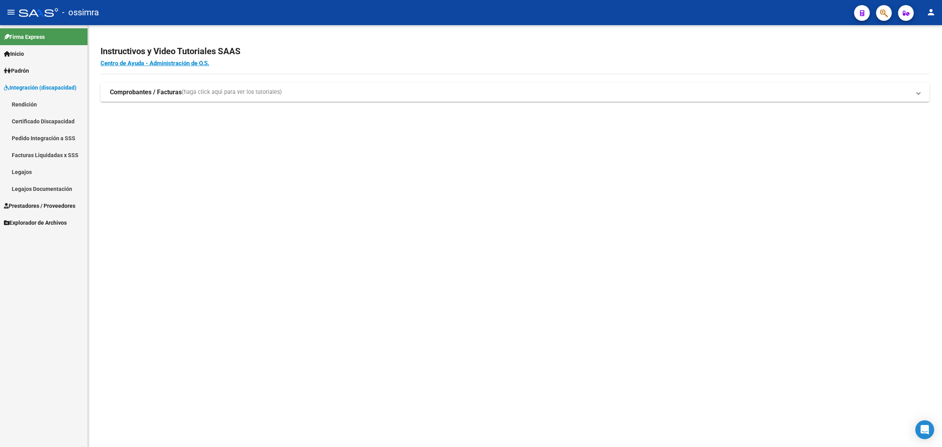
click at [52, 121] on link "Certificado Discapacidad" at bounding box center [44, 121] width 88 height 17
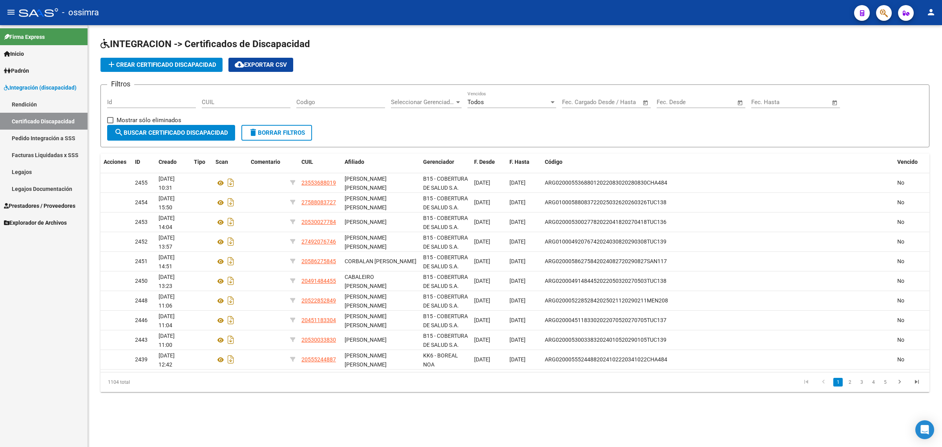
click at [34, 202] on span "Prestadores / Proveedores" at bounding box center [39, 205] width 71 height 9
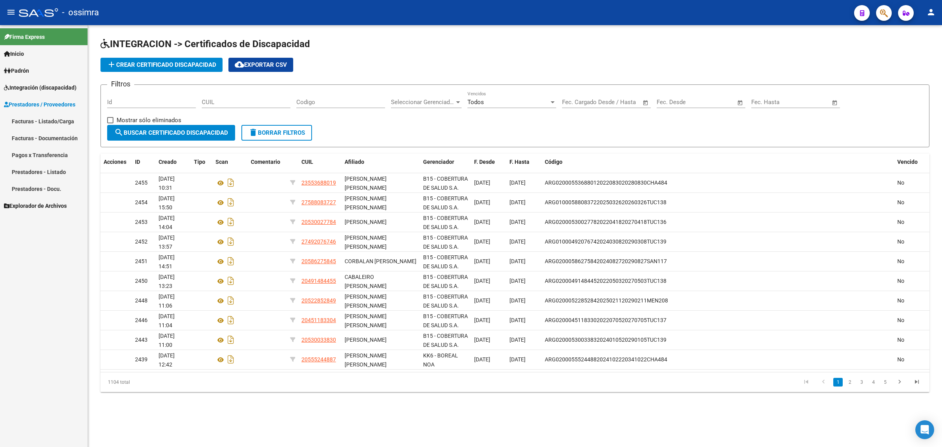
click at [44, 120] on link "Facturas - Listado/Carga" at bounding box center [44, 121] width 88 height 17
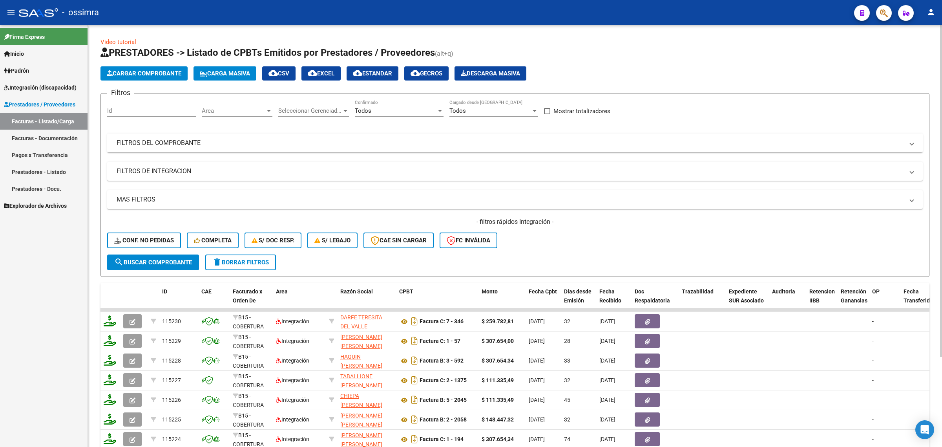
click at [392, 151] on mat-expansion-panel-header "FILTROS DEL COMPROBANTE" at bounding box center [515, 142] width 816 height 19
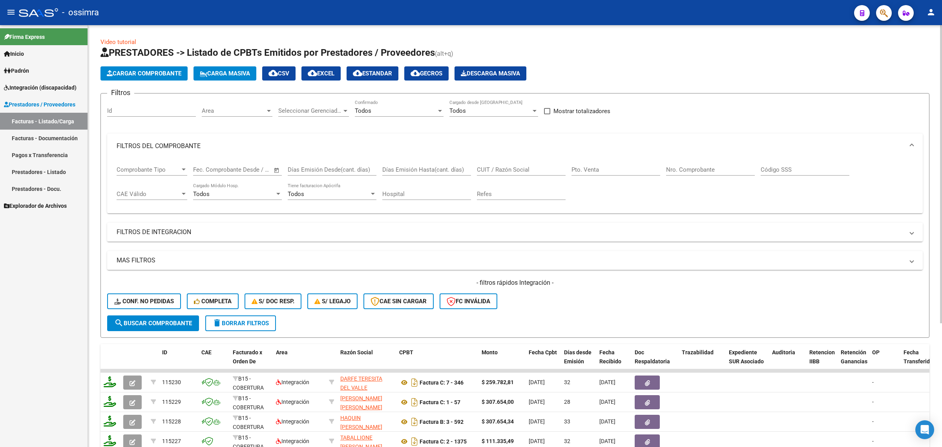
click at [501, 167] on input "CUIT / Razón Social" at bounding box center [521, 169] width 89 height 7
paste input "27254443005"
type input "27254443005"
click at [181, 313] on div "- filtros rápidos Integración - Conf. no pedidas Completa S/ Doc Resp. S/ legaj…" at bounding box center [515, 296] width 816 height 37
click at [186, 317] on button "search Buscar Comprobante" at bounding box center [153, 323] width 92 height 16
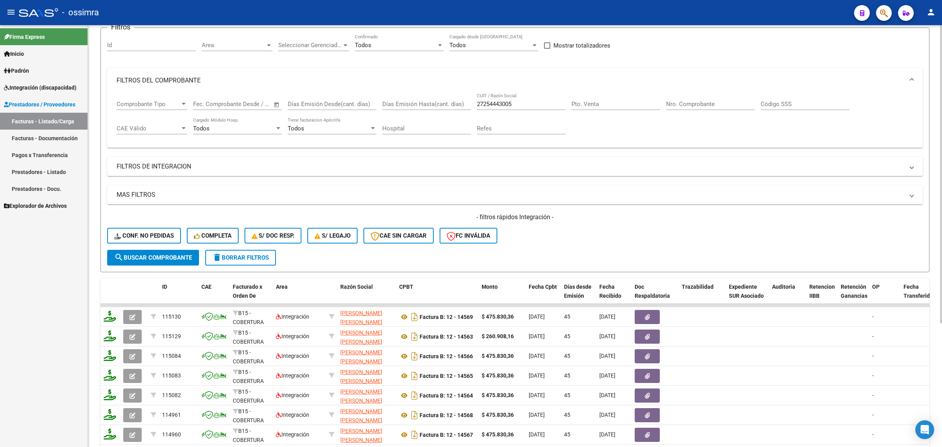
scroll to position [49, 0]
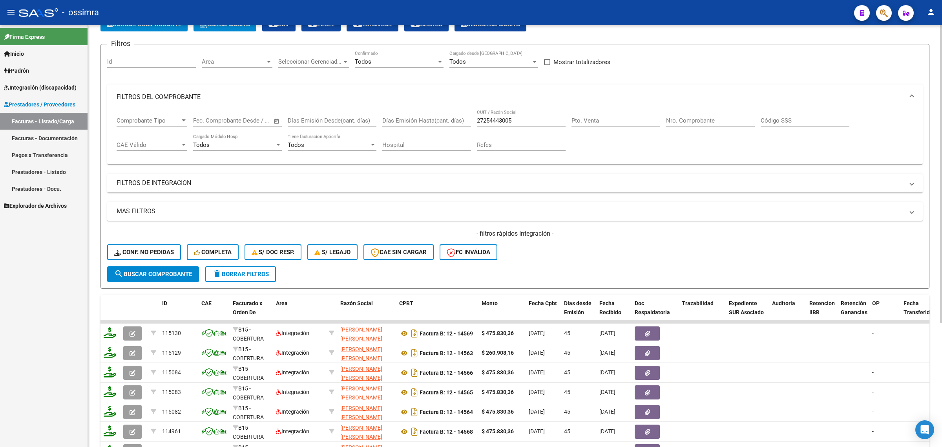
click at [753, 120] on input "Nro. Comprobante" at bounding box center [710, 120] width 89 height 7
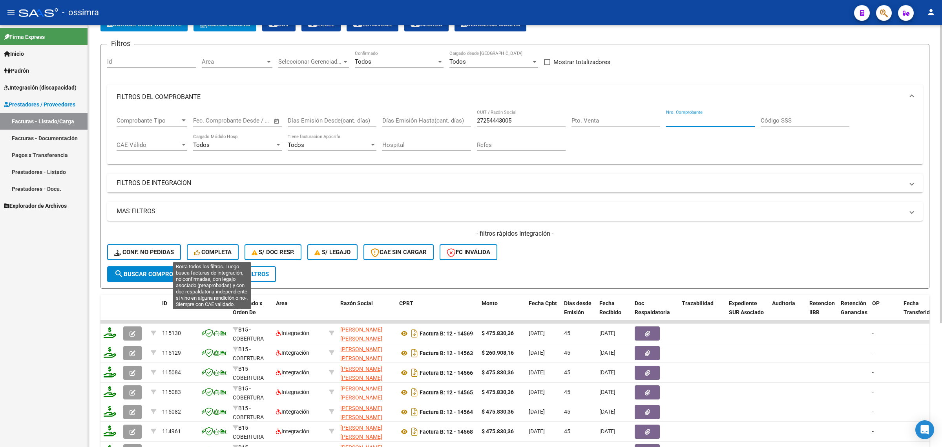
paste input "14472"
type input "14472"
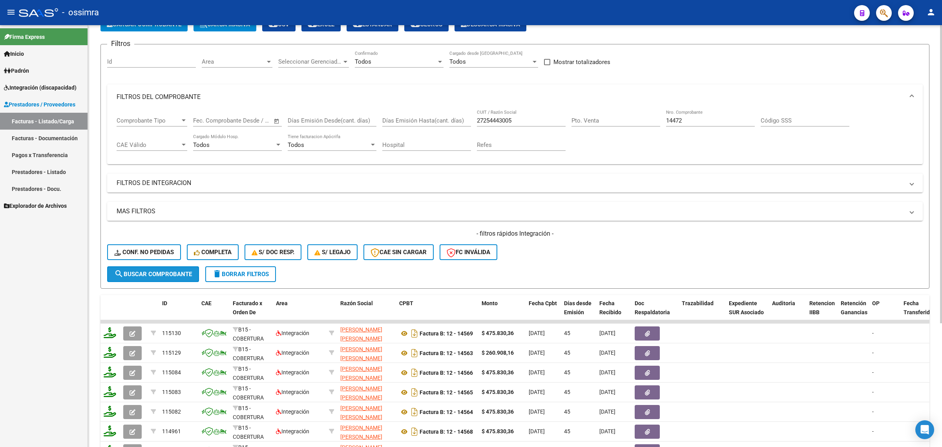
click at [179, 275] on span "search Buscar Comprobante" at bounding box center [153, 274] width 78 height 7
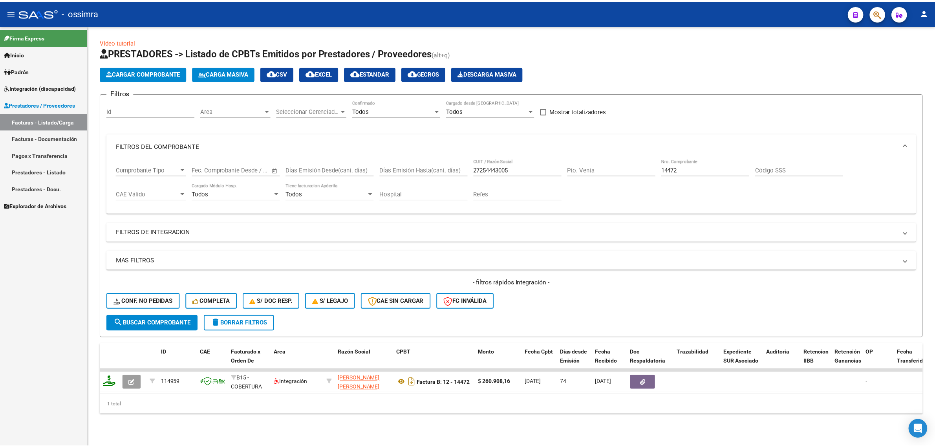
scroll to position [0, 0]
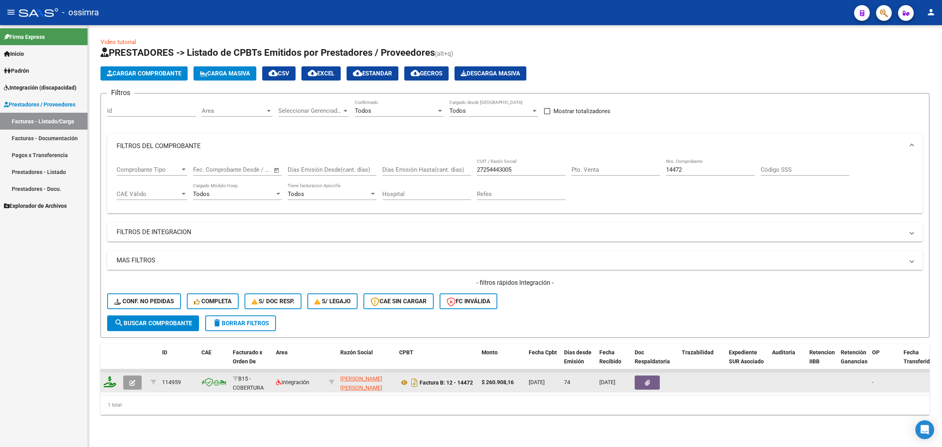
click at [130, 383] on icon "button" at bounding box center [133, 383] width 6 height 6
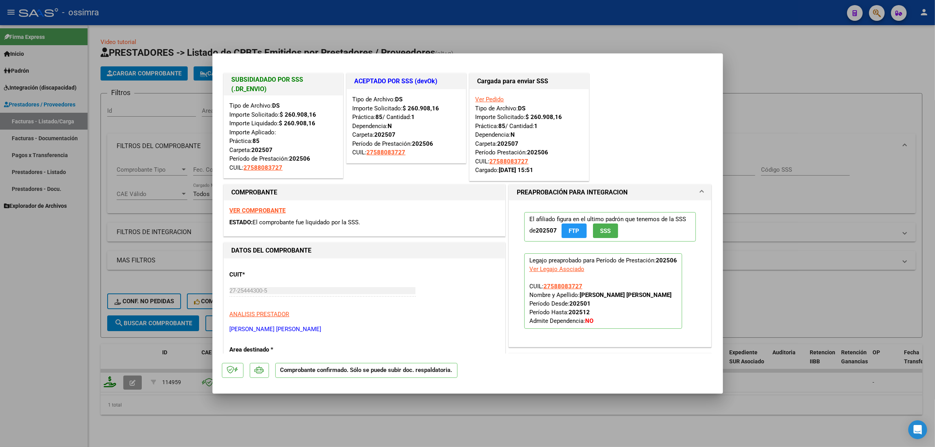
click at [89, 305] on div at bounding box center [467, 223] width 935 height 447
type input "$ 0,00"
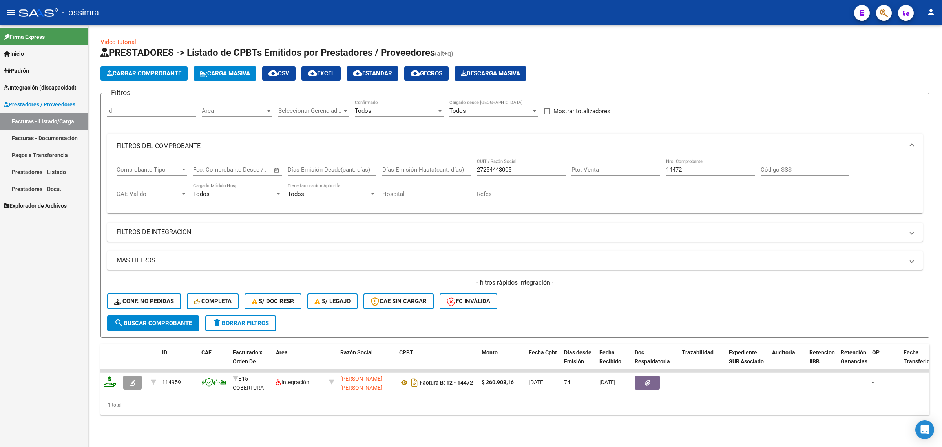
click at [483, 163] on div "27254443005 CUIT / Razón Social" at bounding box center [521, 167] width 89 height 17
click at [495, 173] on div "27254443005 CUIT / Razón Social" at bounding box center [521, 167] width 89 height 17
click at [494, 169] on input "27254443005" at bounding box center [521, 169] width 89 height 7
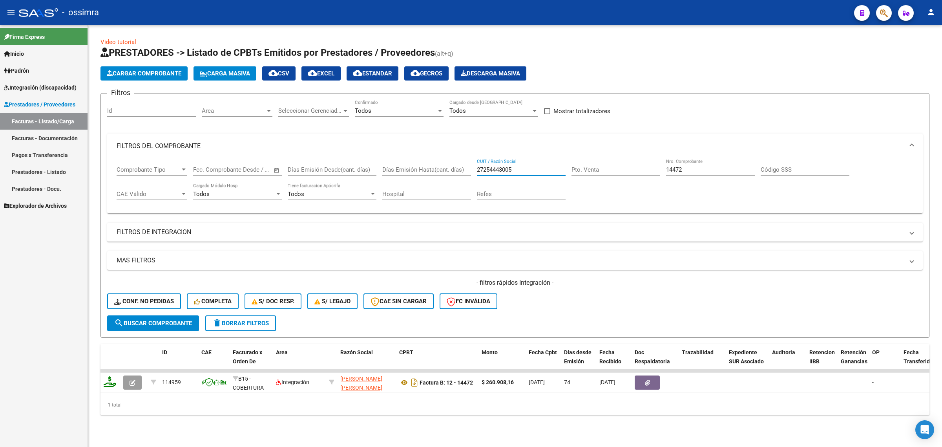
click at [494, 169] on input "27254443005" at bounding box center [521, 169] width 89 height 7
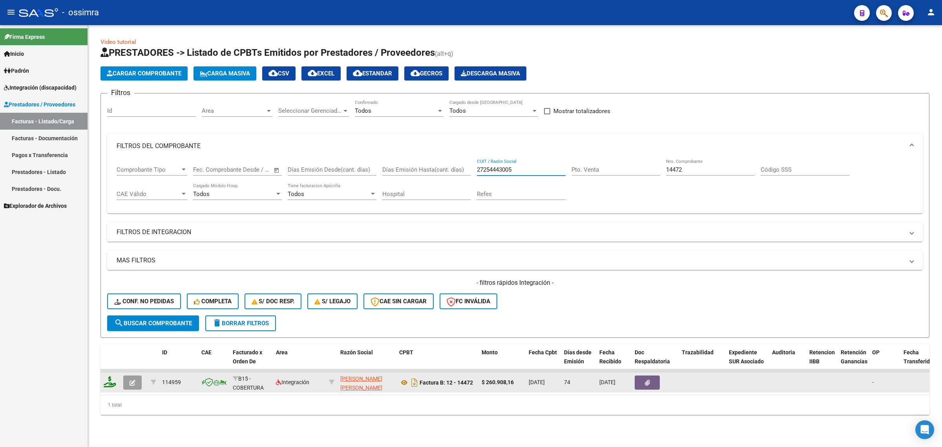
click at [129, 380] on button "button" at bounding box center [132, 382] width 18 height 14
